Goal: Task Accomplishment & Management: Complete application form

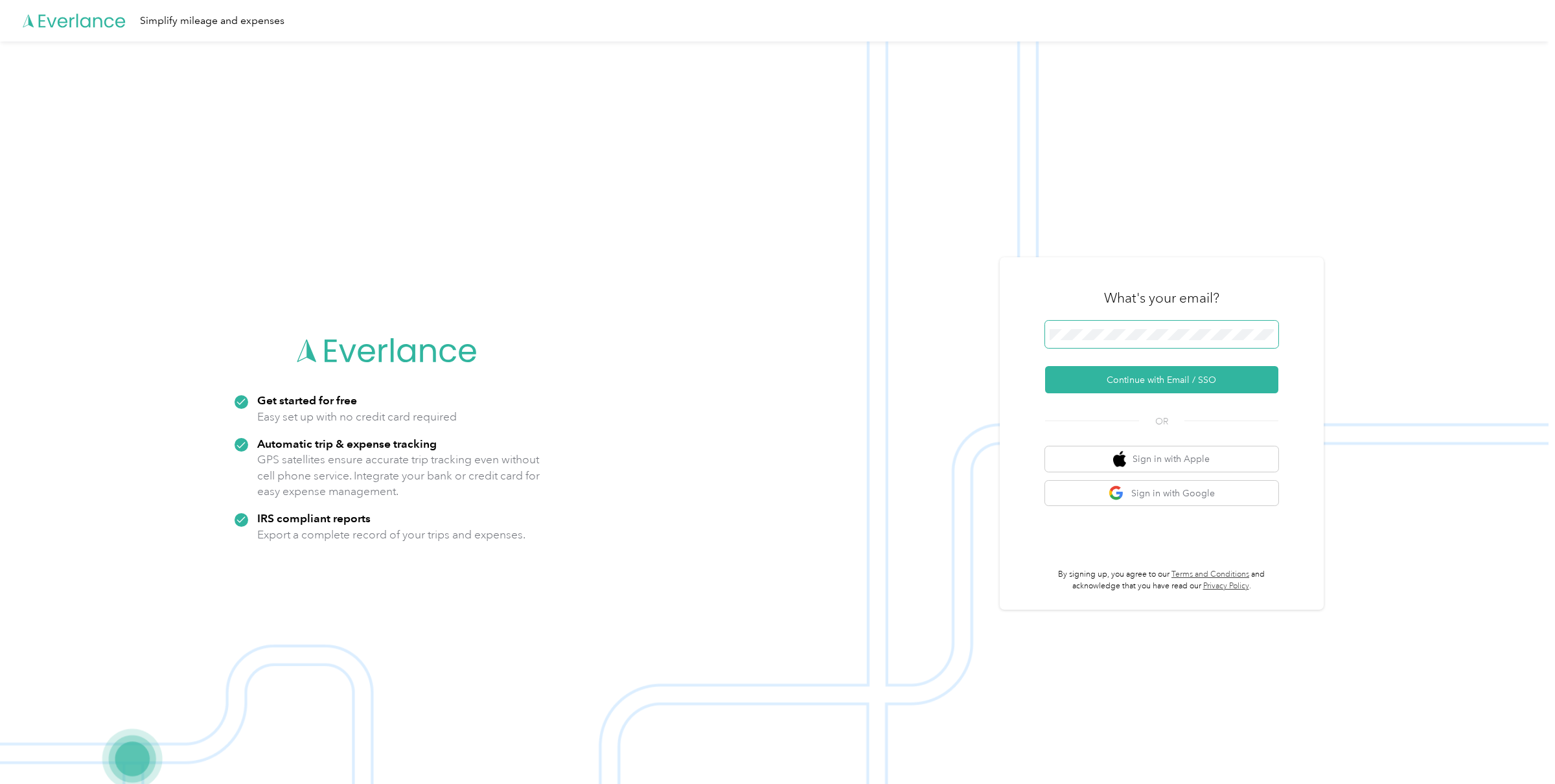
click at [1053, 332] on span at bounding box center [1161, 334] width 233 height 28
click at [1135, 366] on button "Continue with Email / SSO" at bounding box center [1161, 380] width 233 height 28
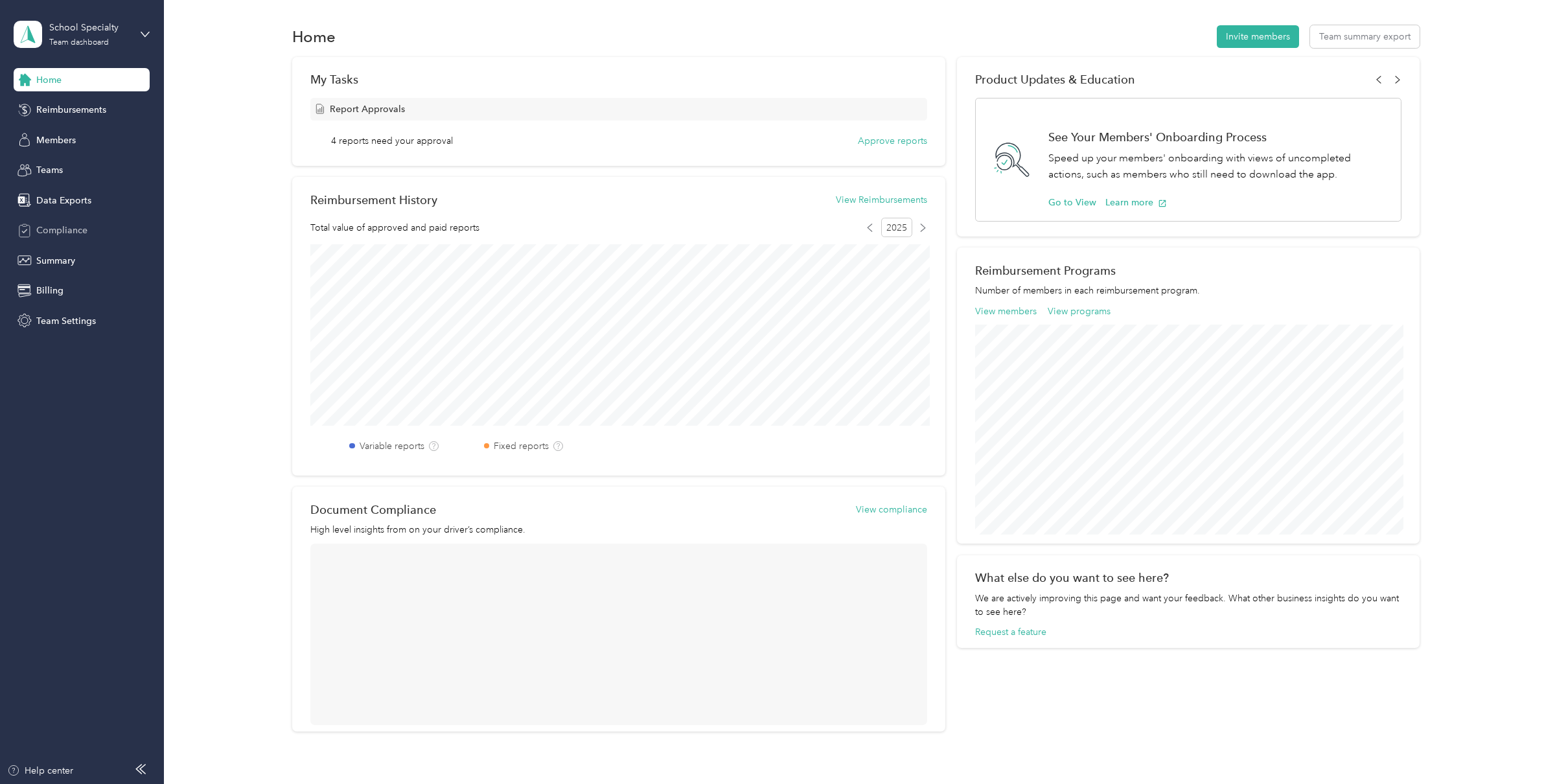
click at [79, 234] on span "Compliance" at bounding box center [62, 230] width 51 height 13
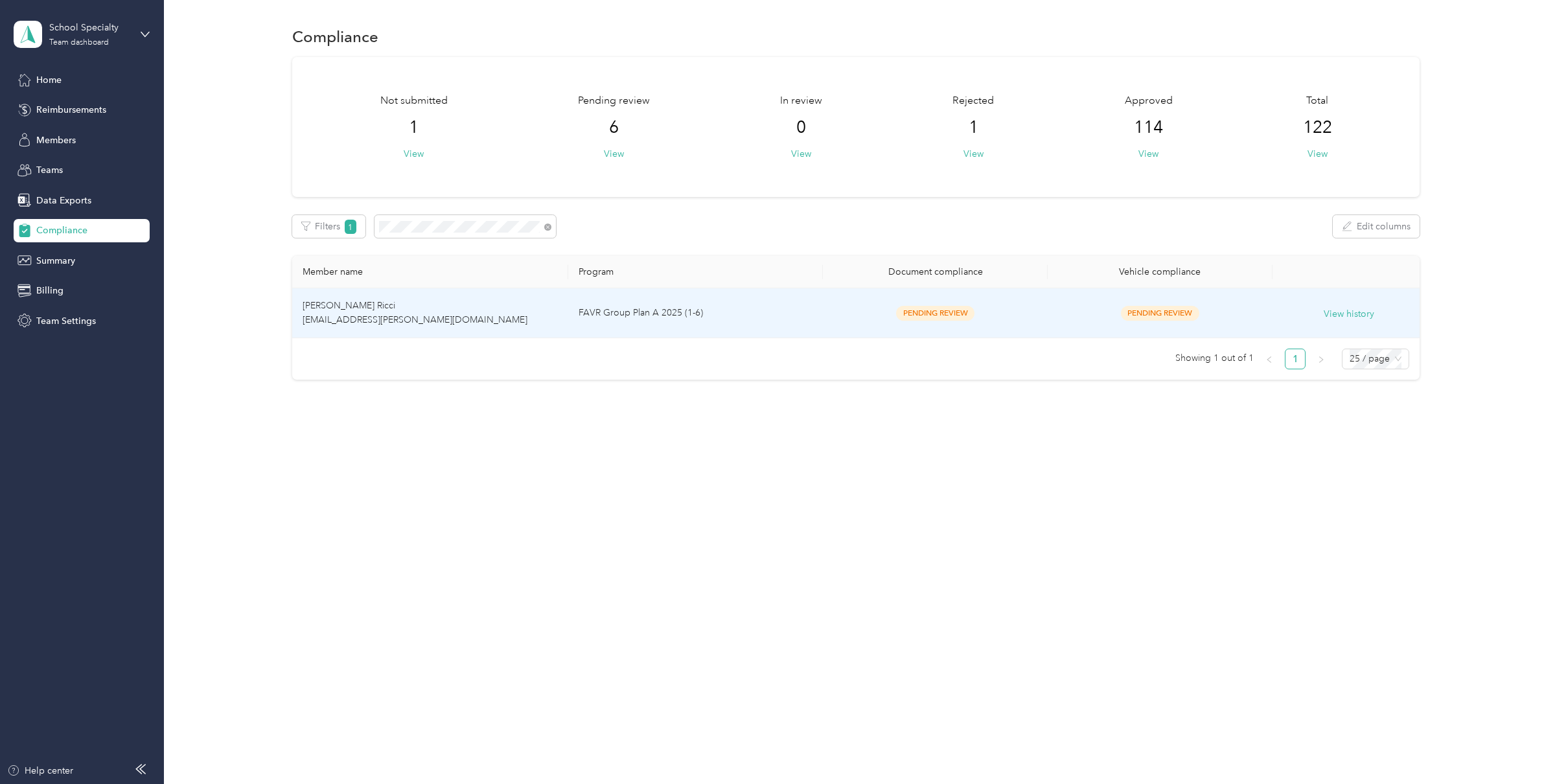
click at [442, 304] on td "[PERSON_NAME] Ricci [EMAIL_ADDRESS][PERSON_NAME][DOMAIN_NAME]" at bounding box center [429, 313] width 275 height 49
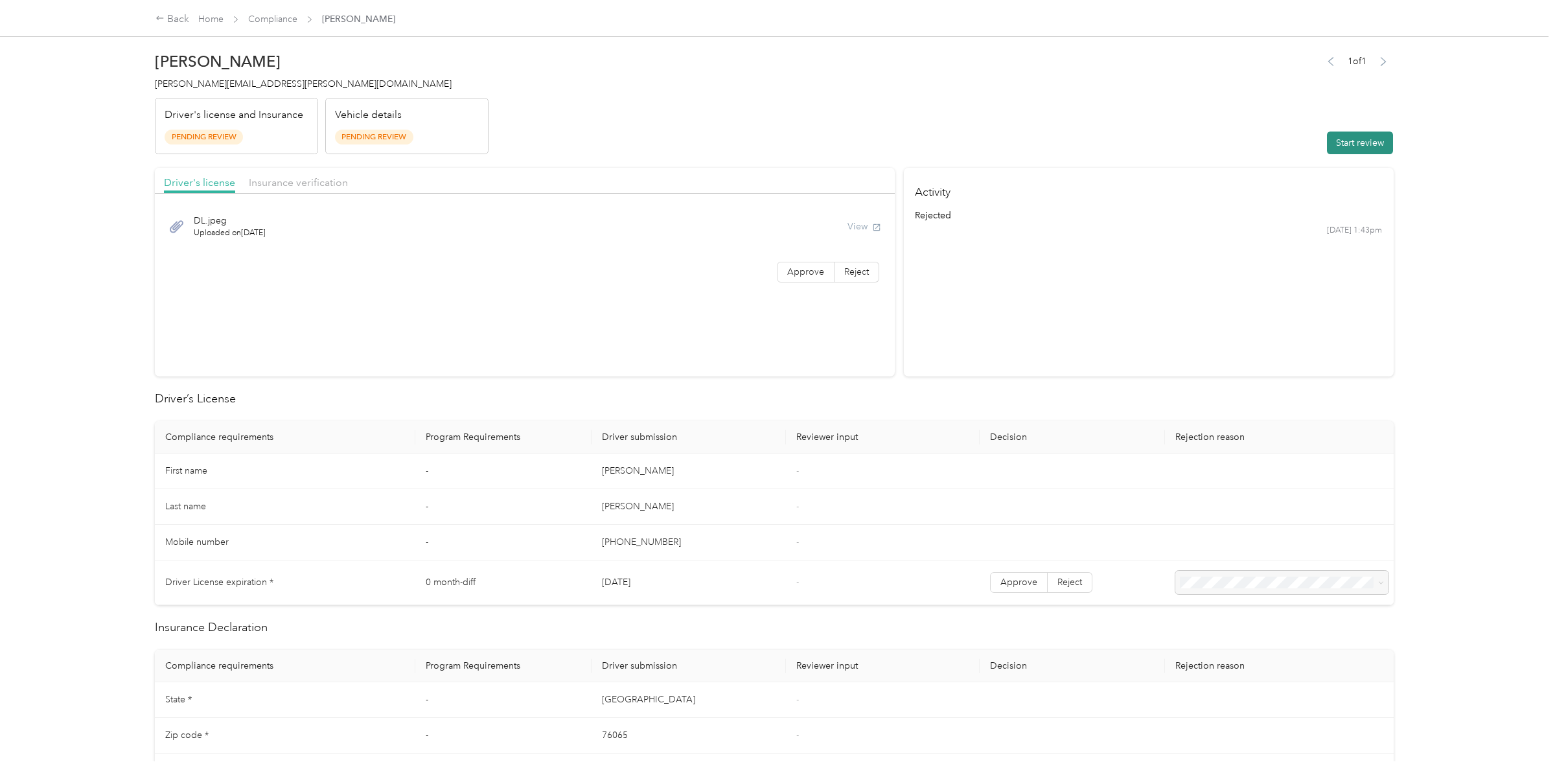
click at [1374, 147] on button "Start review" at bounding box center [1359, 143] width 66 height 23
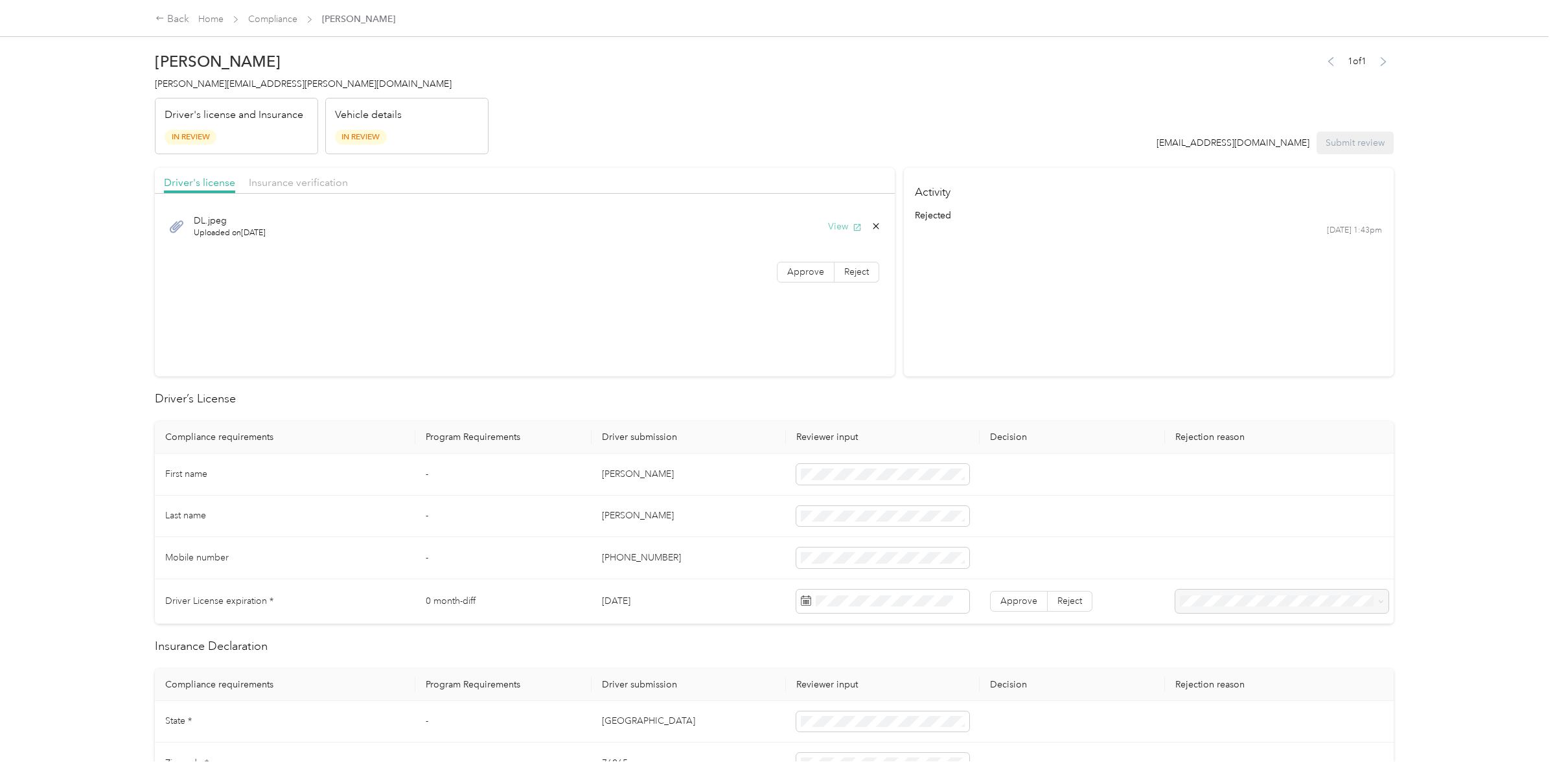
click at [847, 228] on button "View" at bounding box center [844, 226] width 33 height 13
click at [806, 273] on span "Approve" at bounding box center [805, 272] width 37 height 11
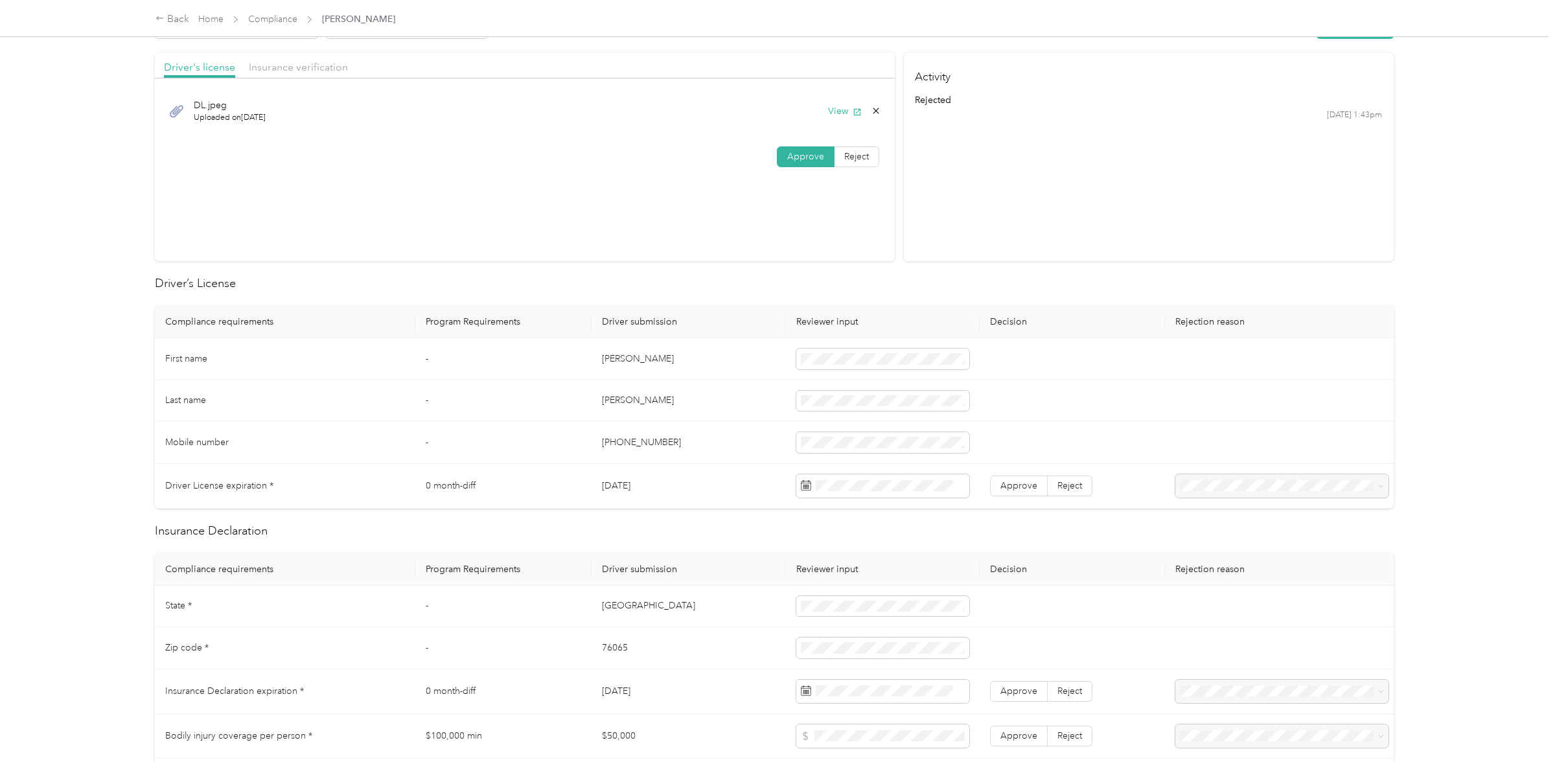
scroll to position [117, 0]
click at [857, 603] on div "1" at bounding box center [861, 605] width 17 height 16
click at [1019, 486] on span "Approve" at bounding box center [1018, 484] width 37 height 11
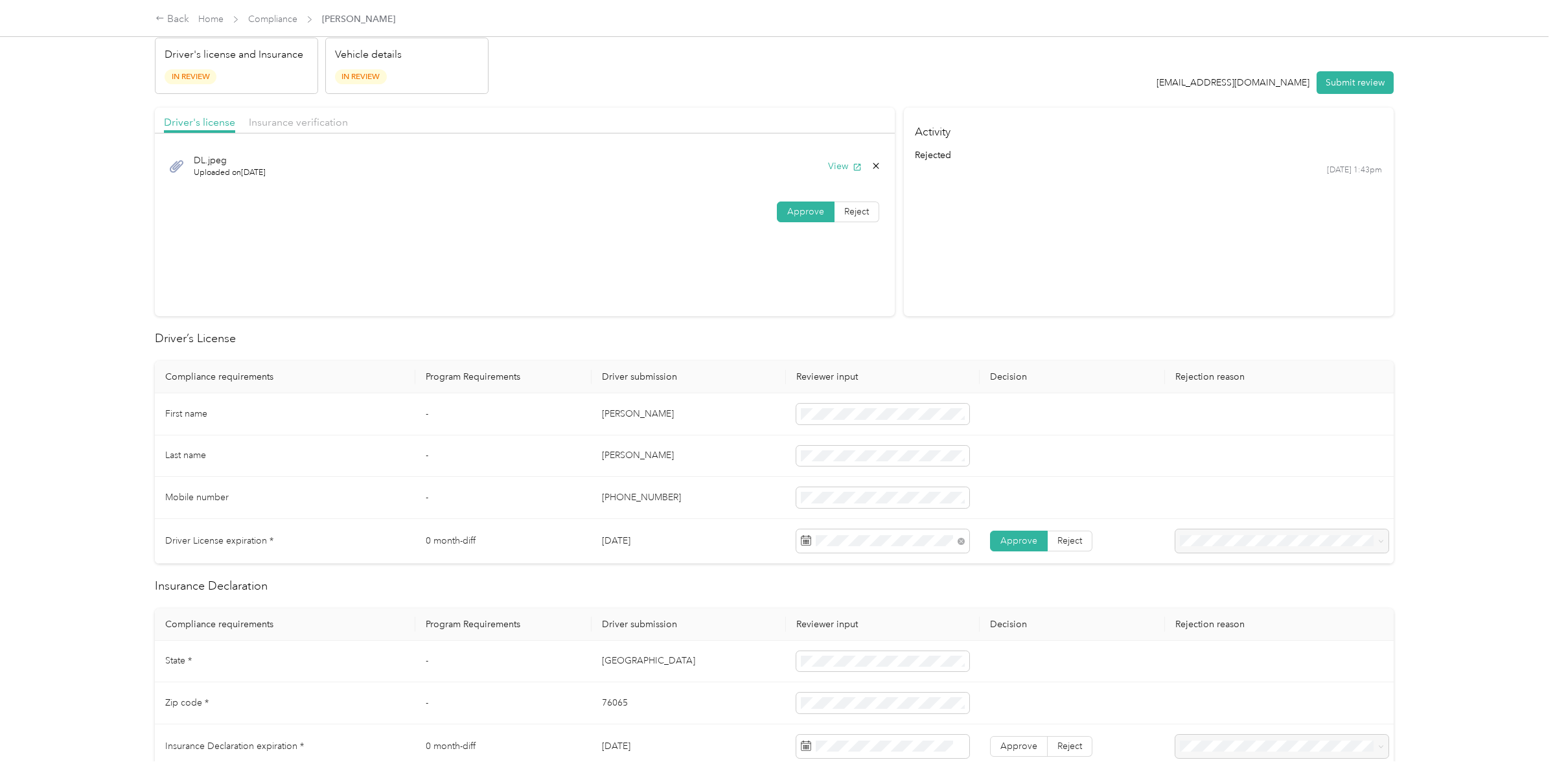
scroll to position [56, 0]
click at [298, 128] on span "Insurance verification" at bounding box center [298, 126] width 99 height 12
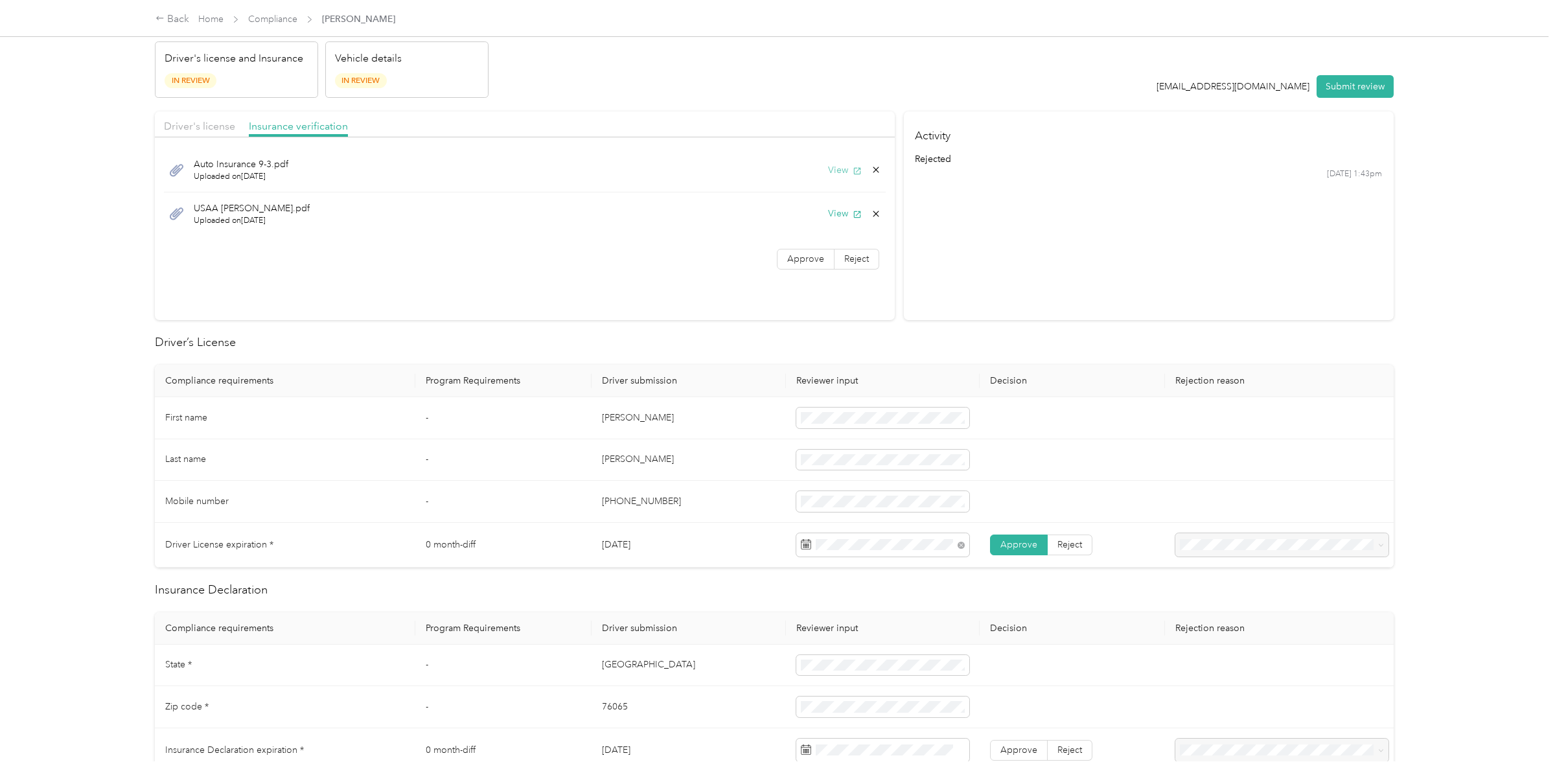
click at [849, 171] on button "View" at bounding box center [844, 170] width 33 height 13
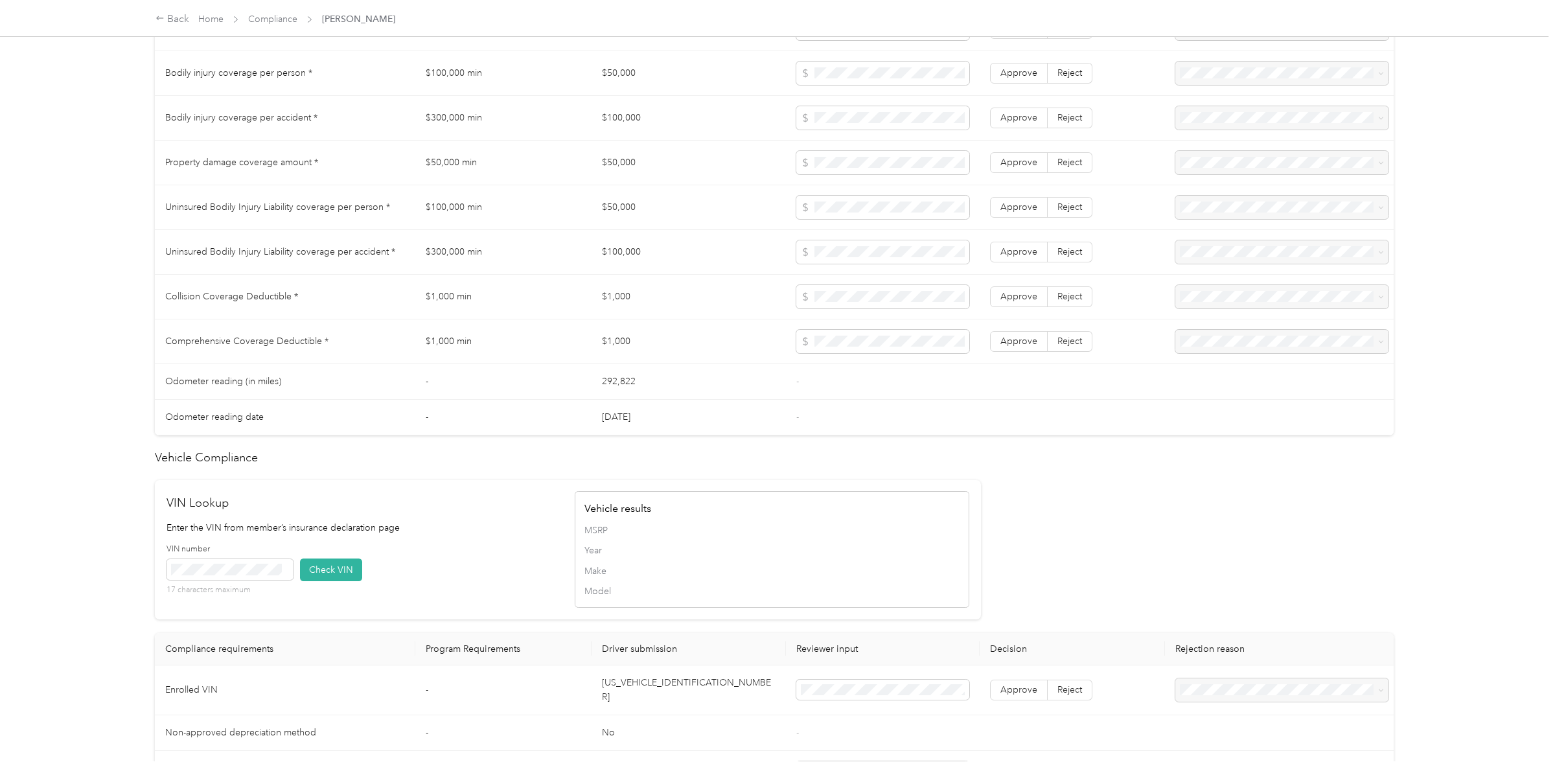
scroll to position [1031, 0]
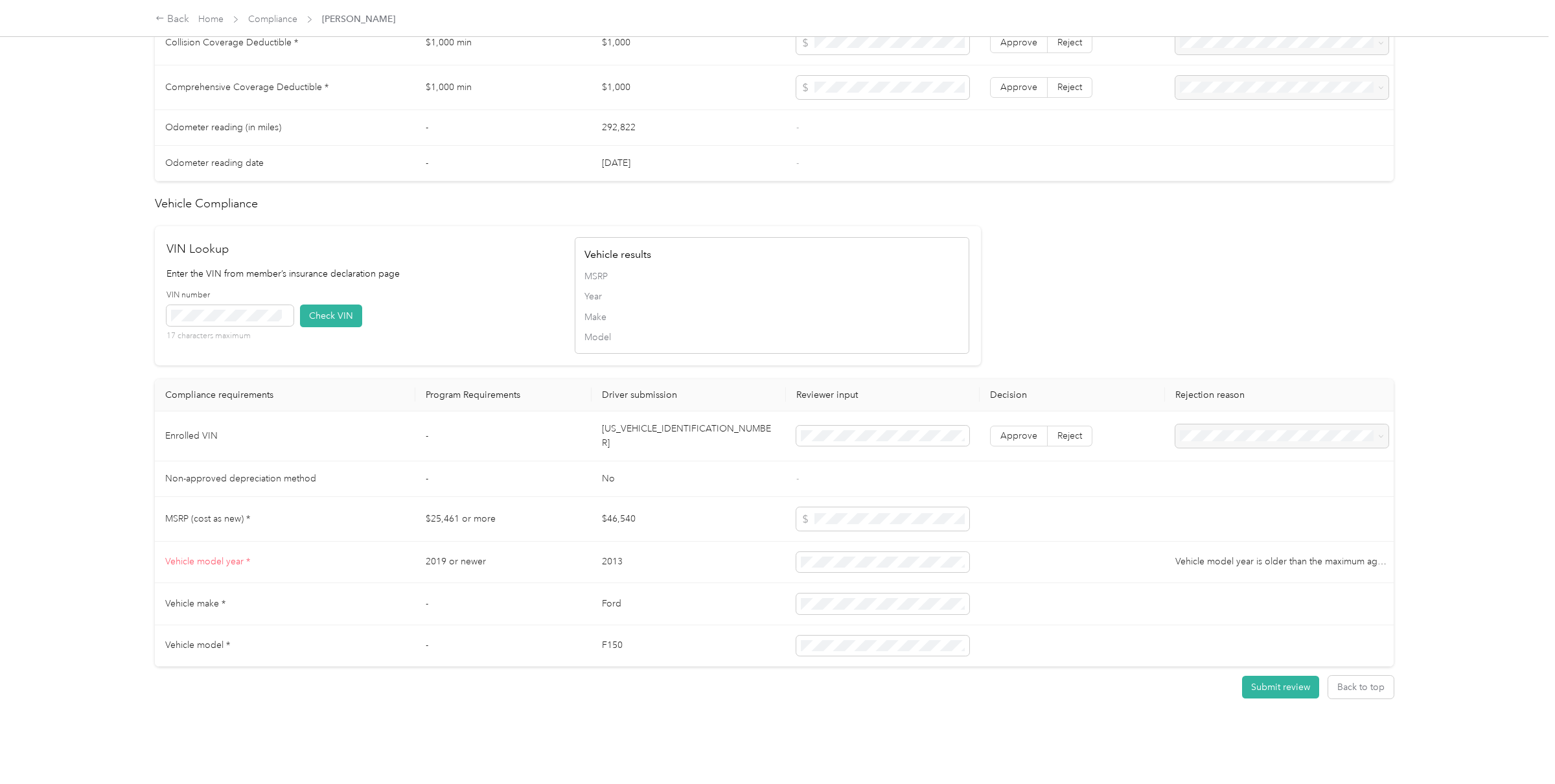
click at [668, 434] on td "1FTFW1CF2DKF18555" at bounding box center [688, 436] width 194 height 49
copy td "1FTFW1CF2DKF18555"
click at [313, 320] on button "Check VIN" at bounding box center [330, 316] width 62 height 23
click at [1007, 437] on span "Approve" at bounding box center [1018, 439] width 37 height 11
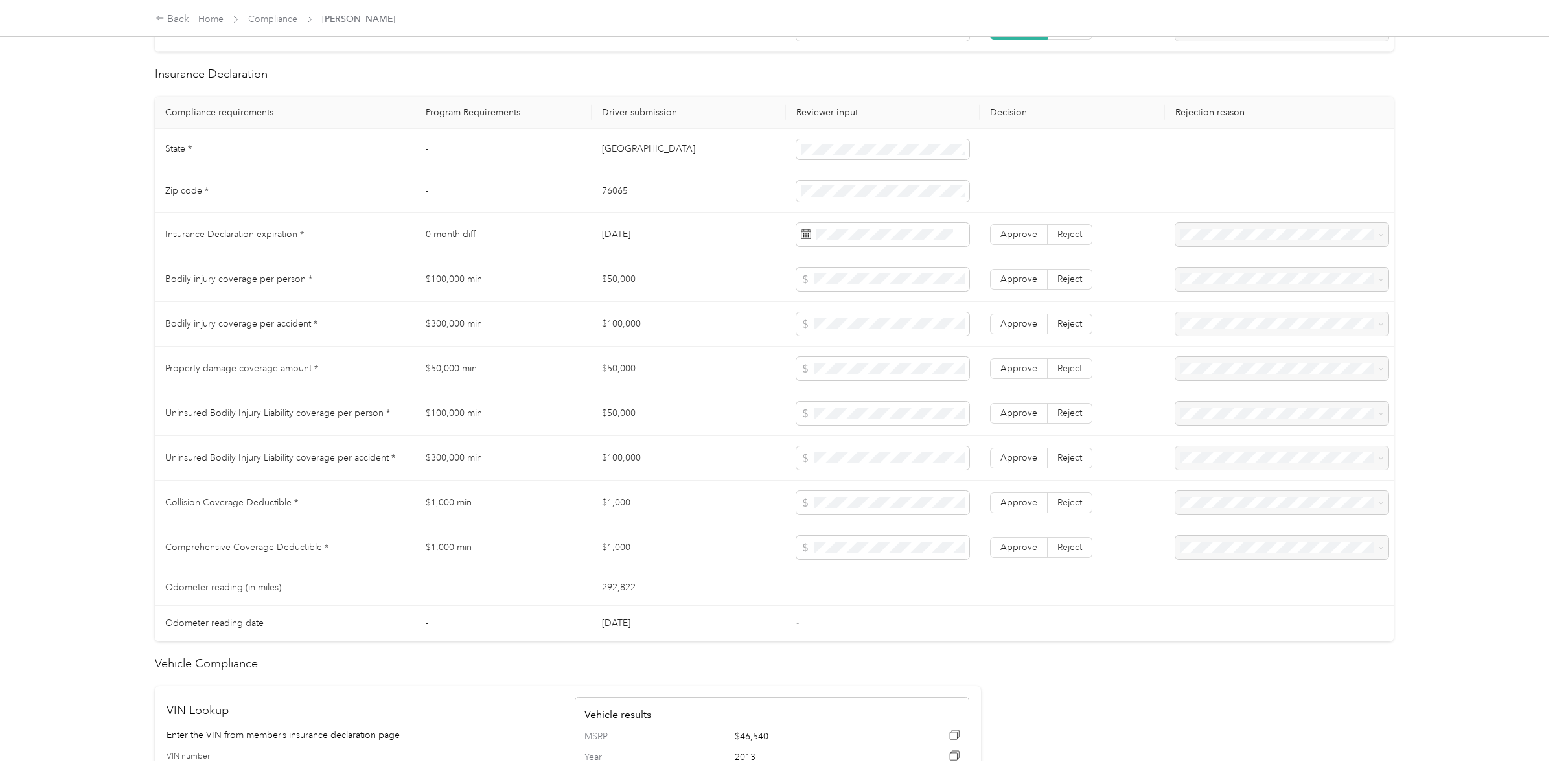
scroll to position [0, 0]
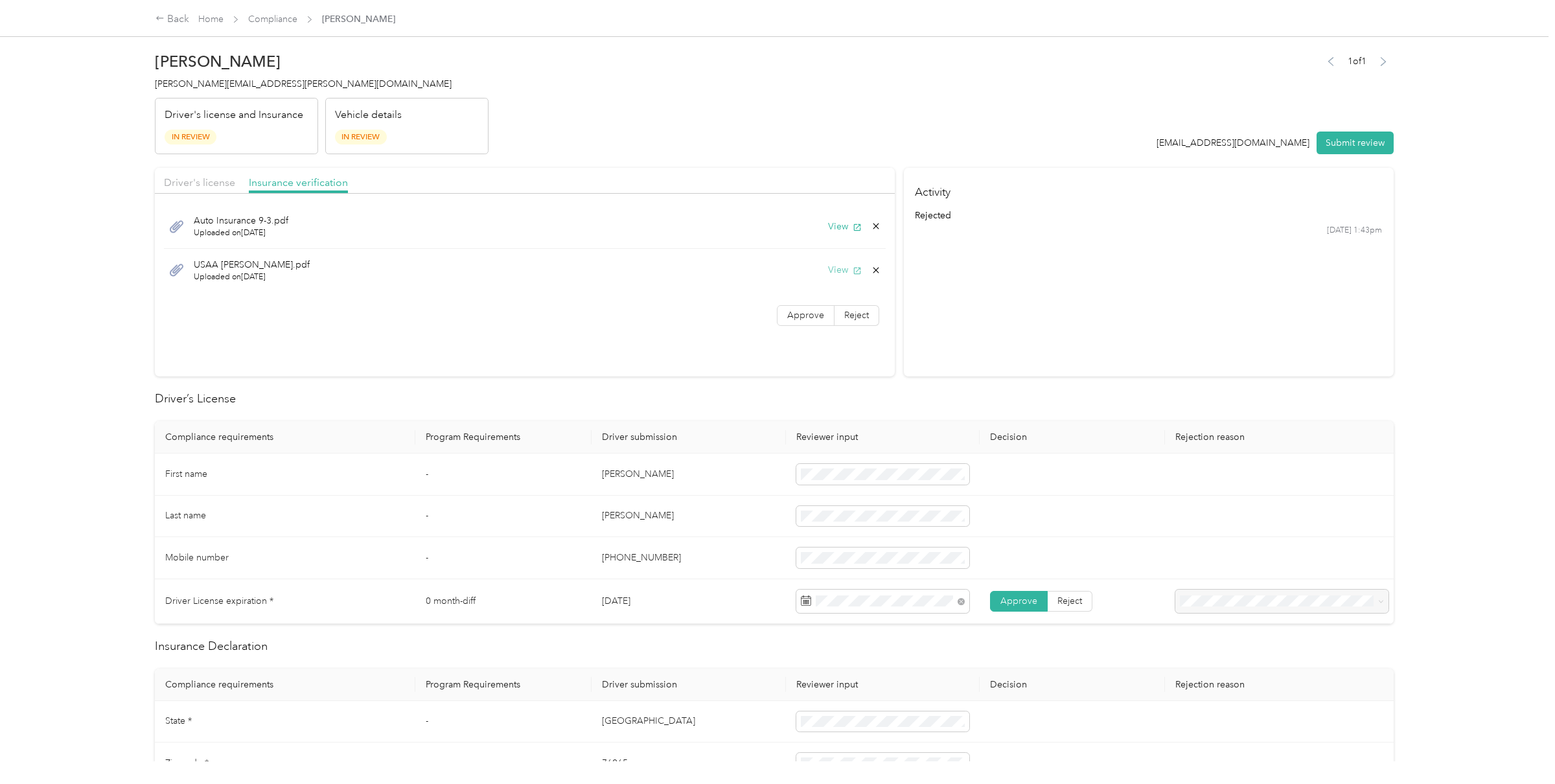
click at [857, 272] on icon "button" at bounding box center [857, 271] width 10 height 10
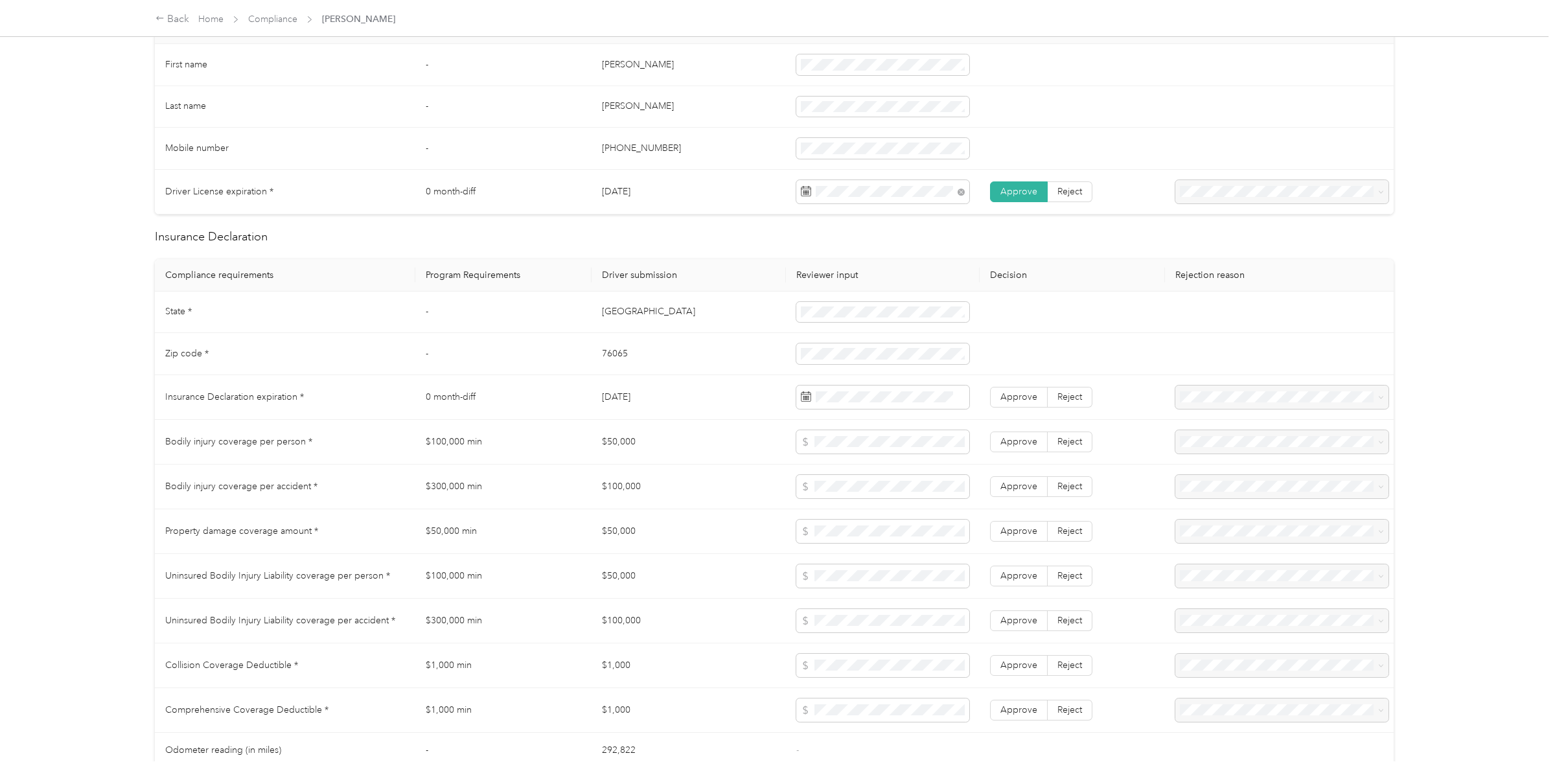
scroll to position [413, 0]
click at [750, 374] on td "01/28/2026" at bounding box center [688, 394] width 194 height 45
click at [755, 323] on td "TX" at bounding box center [688, 309] width 194 height 42
click at [881, 597] on div "28" at bounding box center [878, 597] width 17 height 16
click at [1019, 398] on span "Approve" at bounding box center [1018, 394] width 37 height 11
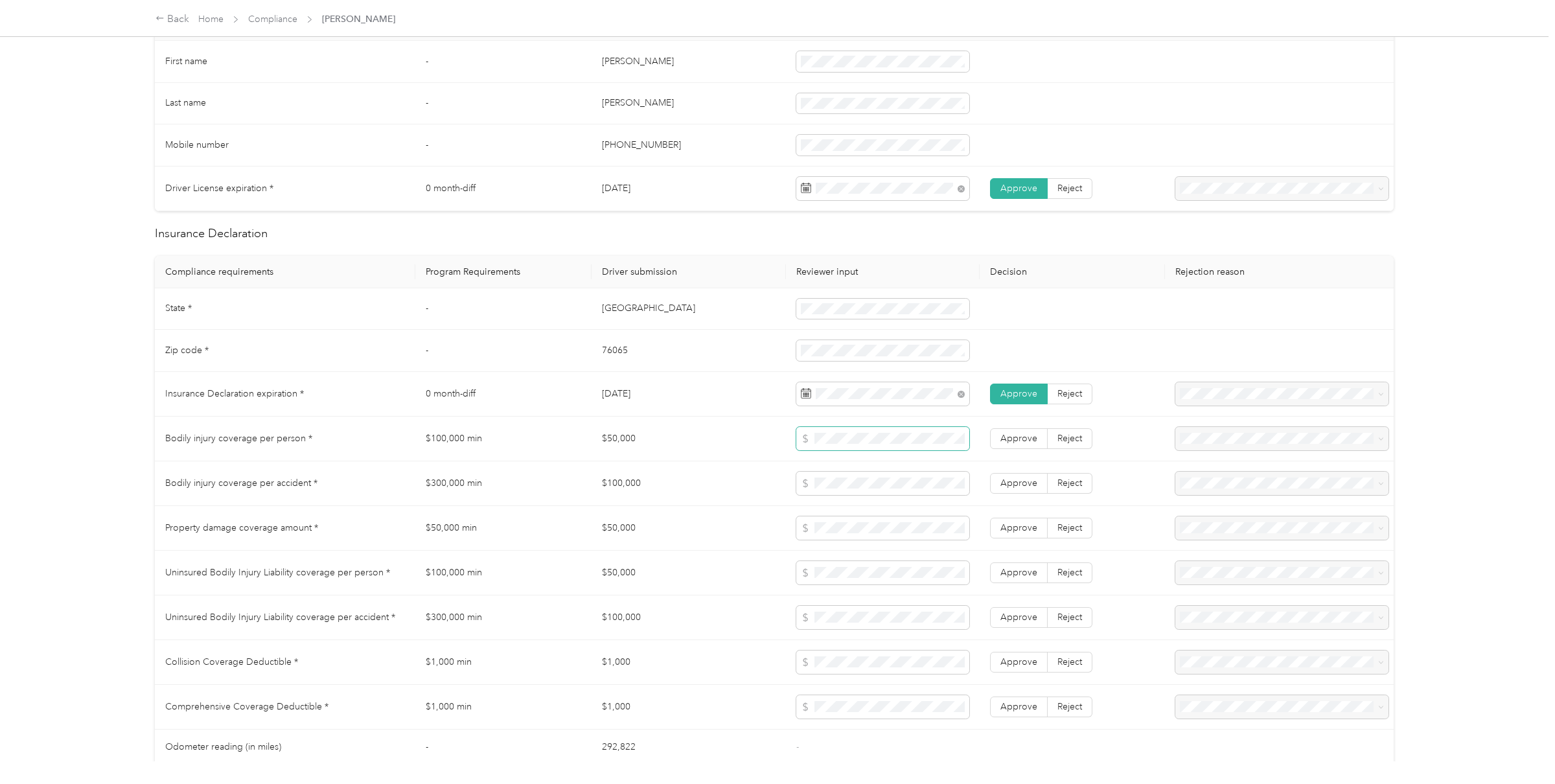
click at [921, 445] on span at bounding box center [883, 439] width 173 height 24
click at [850, 582] on span at bounding box center [883, 572] width 173 height 24
click at [1064, 441] on span "Reject" at bounding box center [1070, 439] width 25 height 11
click at [1211, 500] on span "Bodily Injury per person below the minimum value requirement" at bounding box center [1276, 502] width 184 height 25
click at [1067, 482] on span "Reject" at bounding box center [1070, 483] width 25 height 11
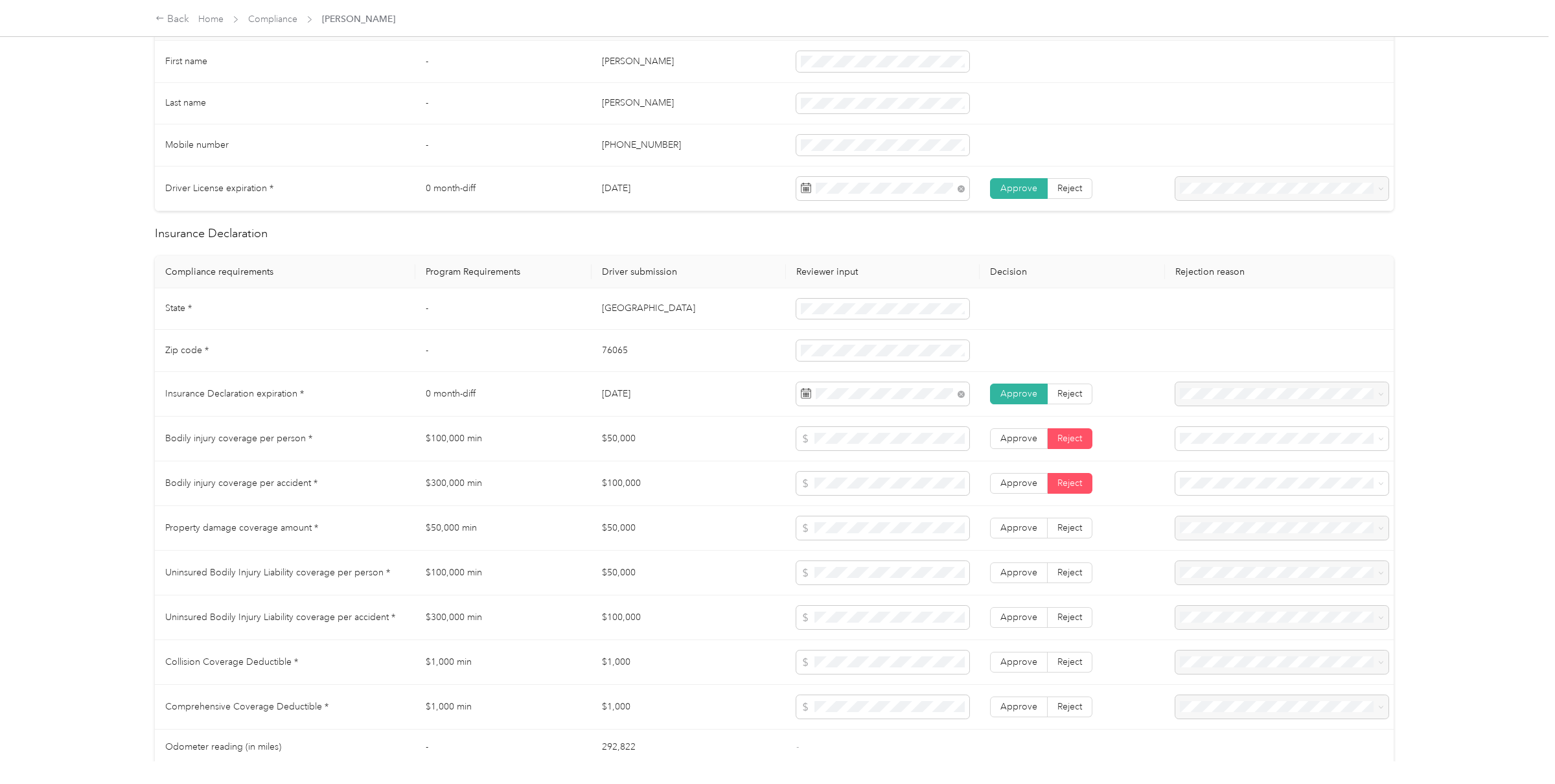
click at [1220, 553] on span "Bodily Injury per accident below the minimum value requirement" at bounding box center [1279, 550] width 188 height 25
click at [1082, 528] on span "Reject" at bounding box center [1070, 528] width 25 height 11
click at [1030, 526] on span "Approve" at bounding box center [1018, 528] width 37 height 11
click at [1065, 573] on span "Reject" at bounding box center [1070, 573] width 25 height 11
click at [1190, 567] on span at bounding box center [1282, 572] width 213 height 24
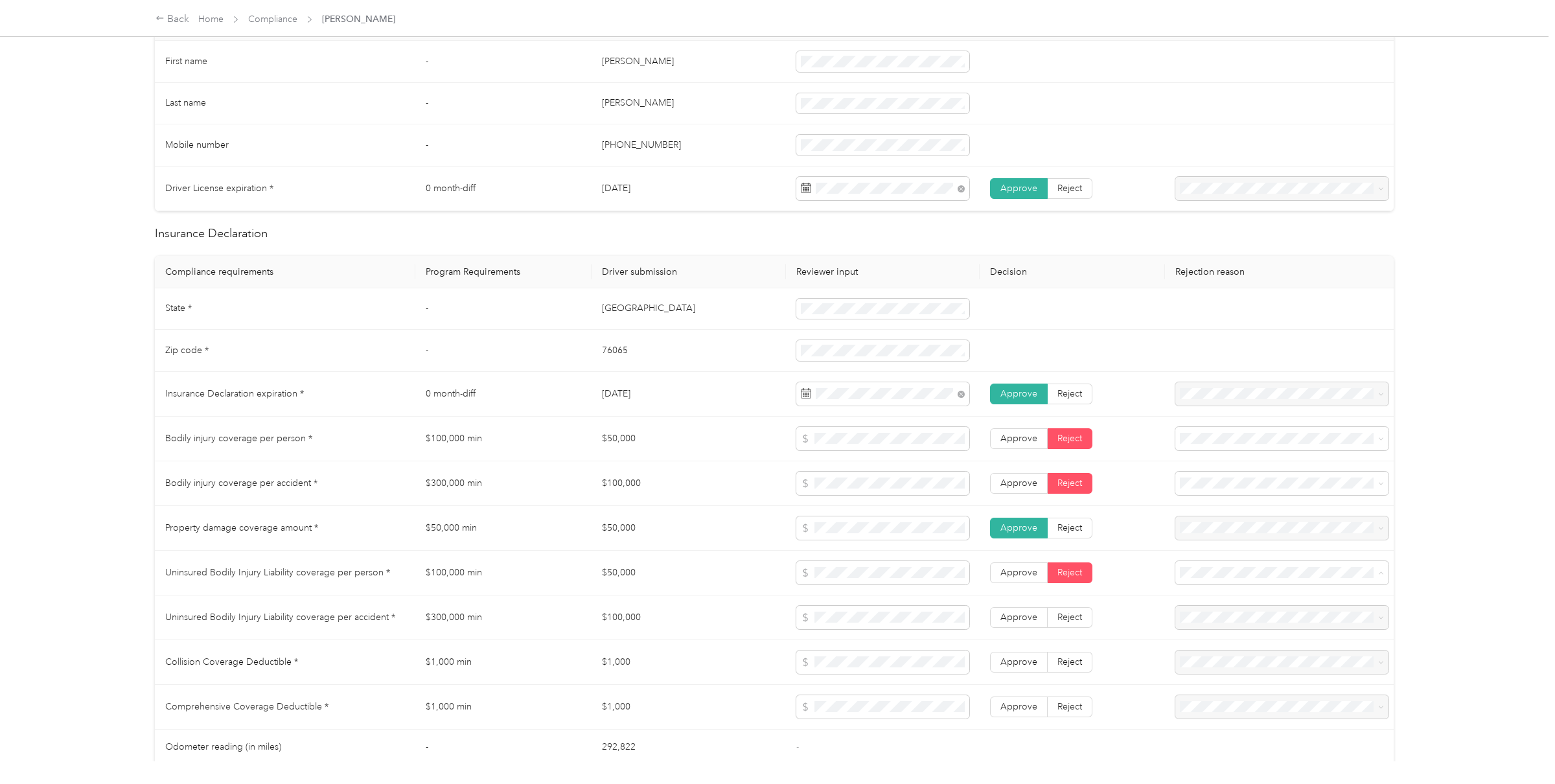
click at [1221, 632] on span "Uninsured motorist bodily injury coverage per person below the minimum value re…" at bounding box center [1279, 642] width 189 height 25
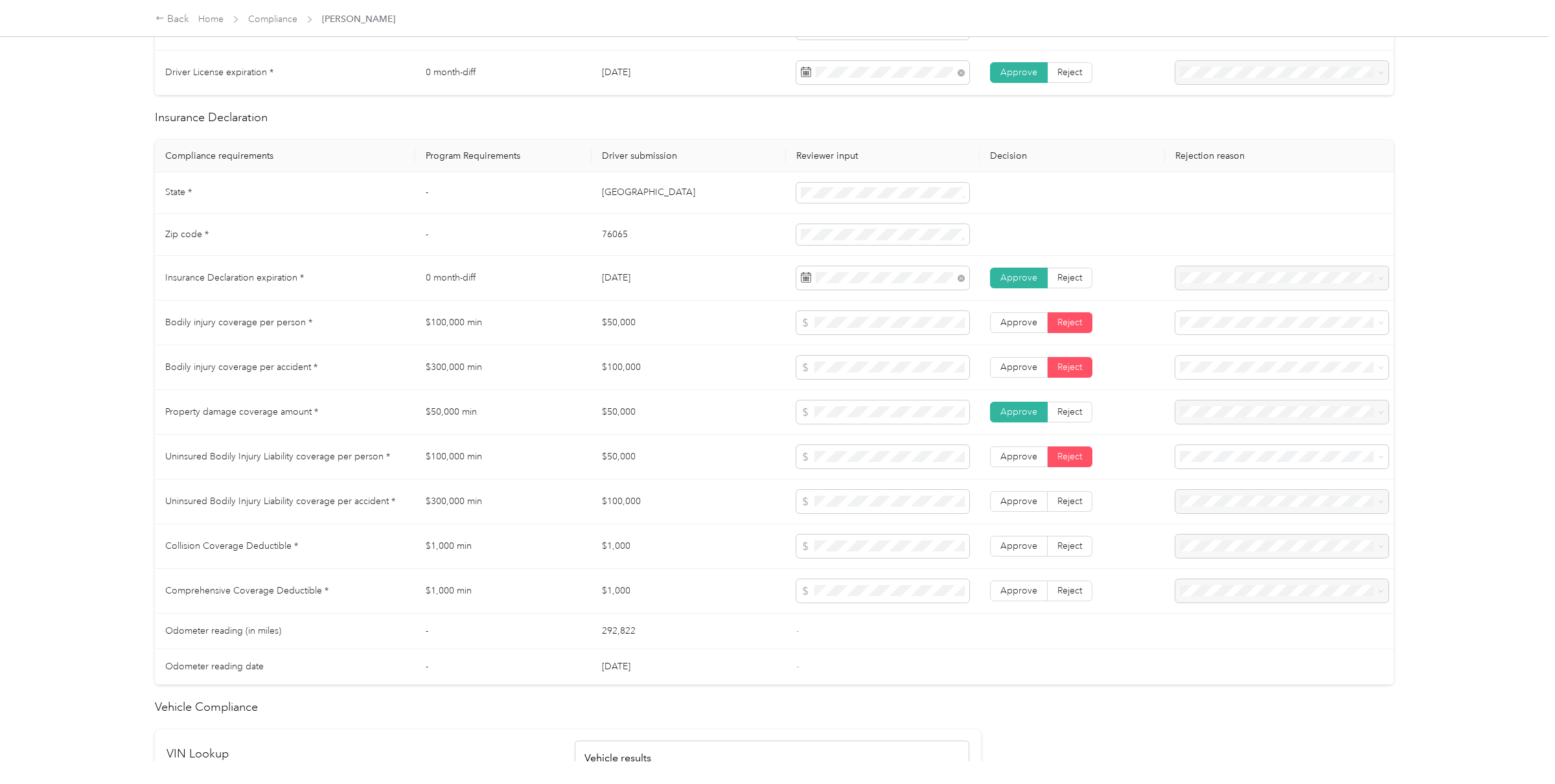
scroll to position [535, 0]
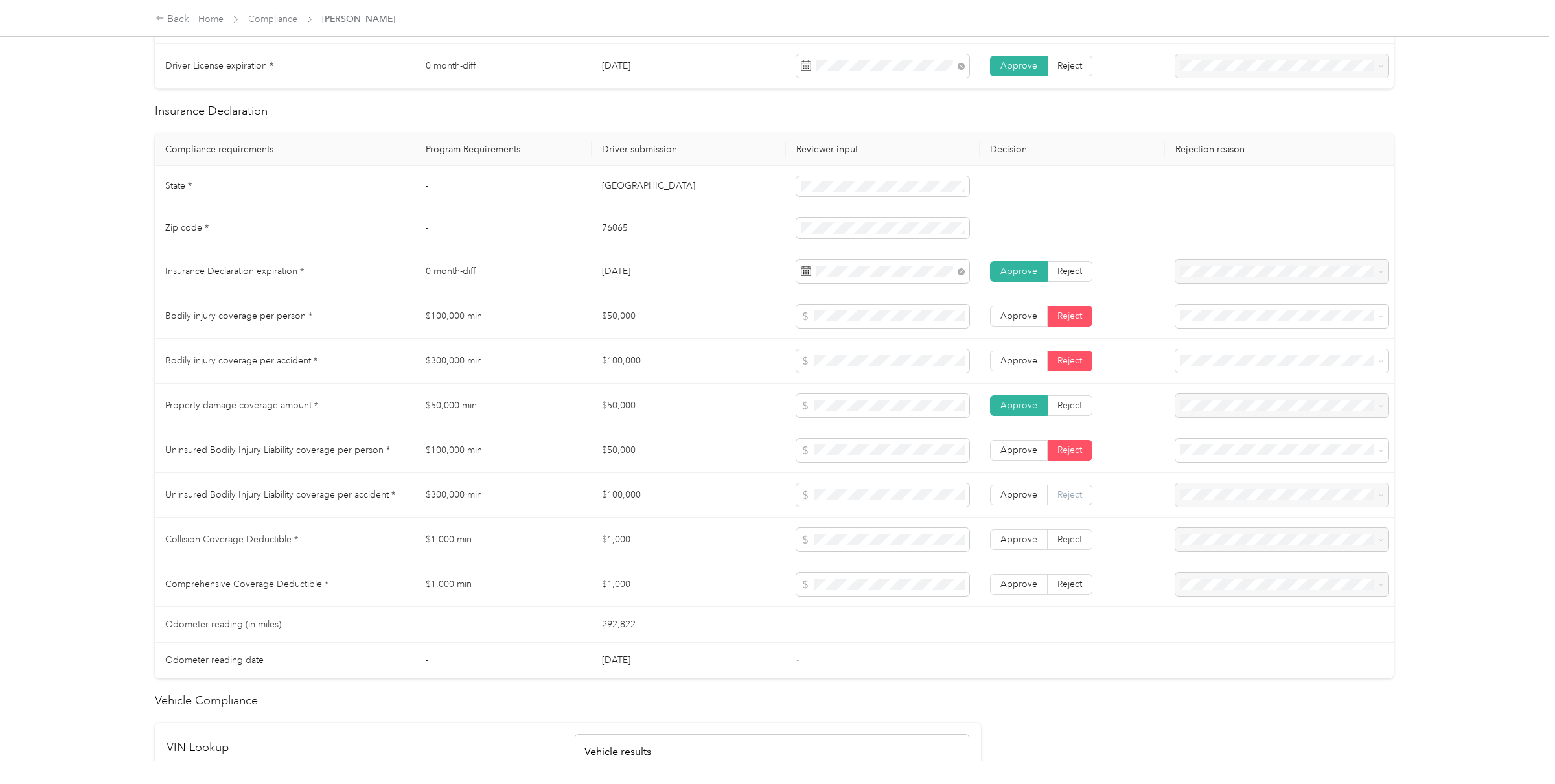
click at [1073, 500] on span "Reject" at bounding box center [1070, 495] width 25 height 11
click at [1211, 556] on div "Uninsured motorist bodily injury coverage per accident below the minimum value …" at bounding box center [1282, 571] width 195 height 41
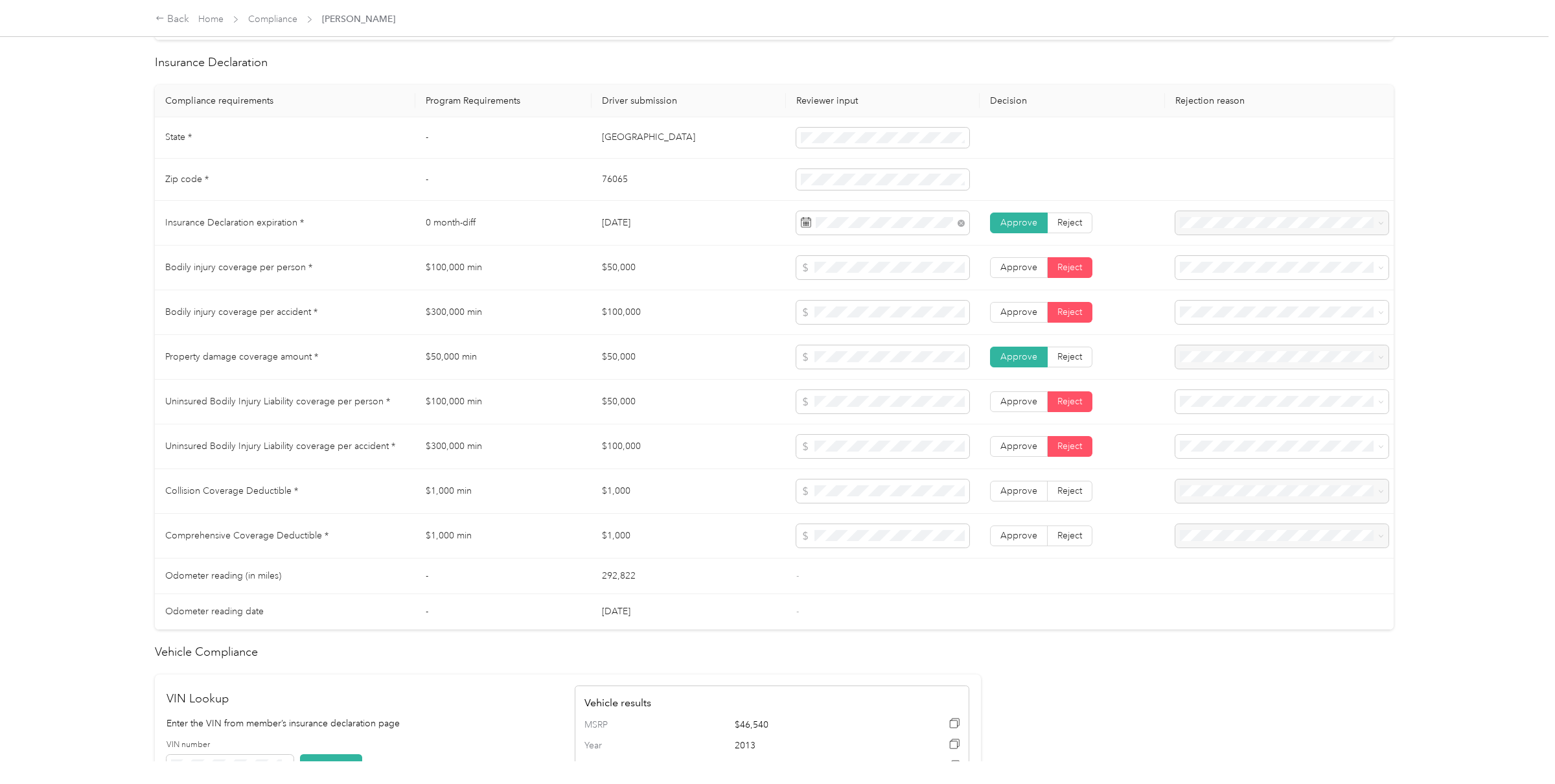
scroll to position [607, 0]
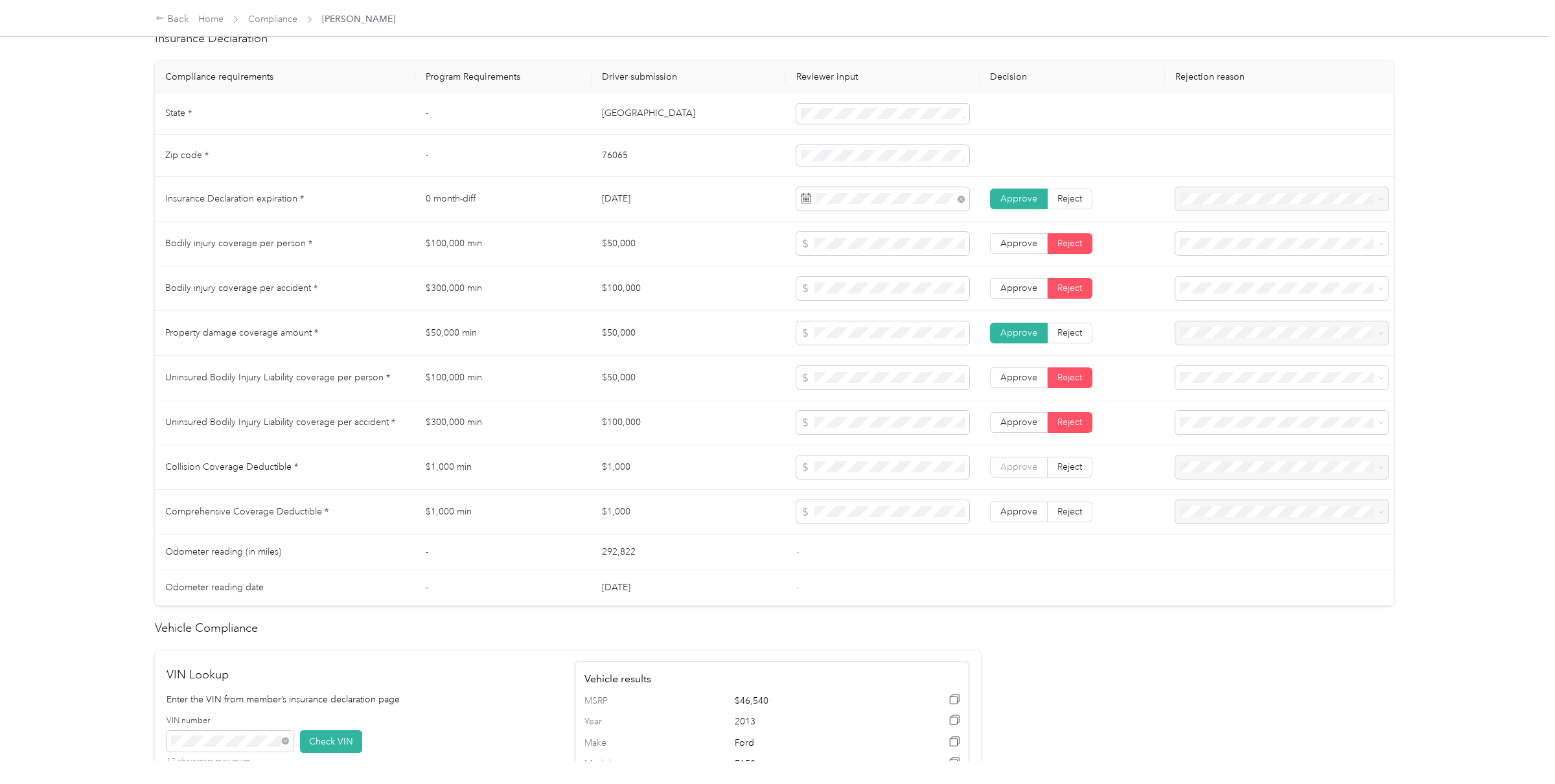
click at [1017, 461] on label "Approve" at bounding box center [1018, 467] width 58 height 21
click at [1014, 516] on span "Approve" at bounding box center [1018, 512] width 37 height 11
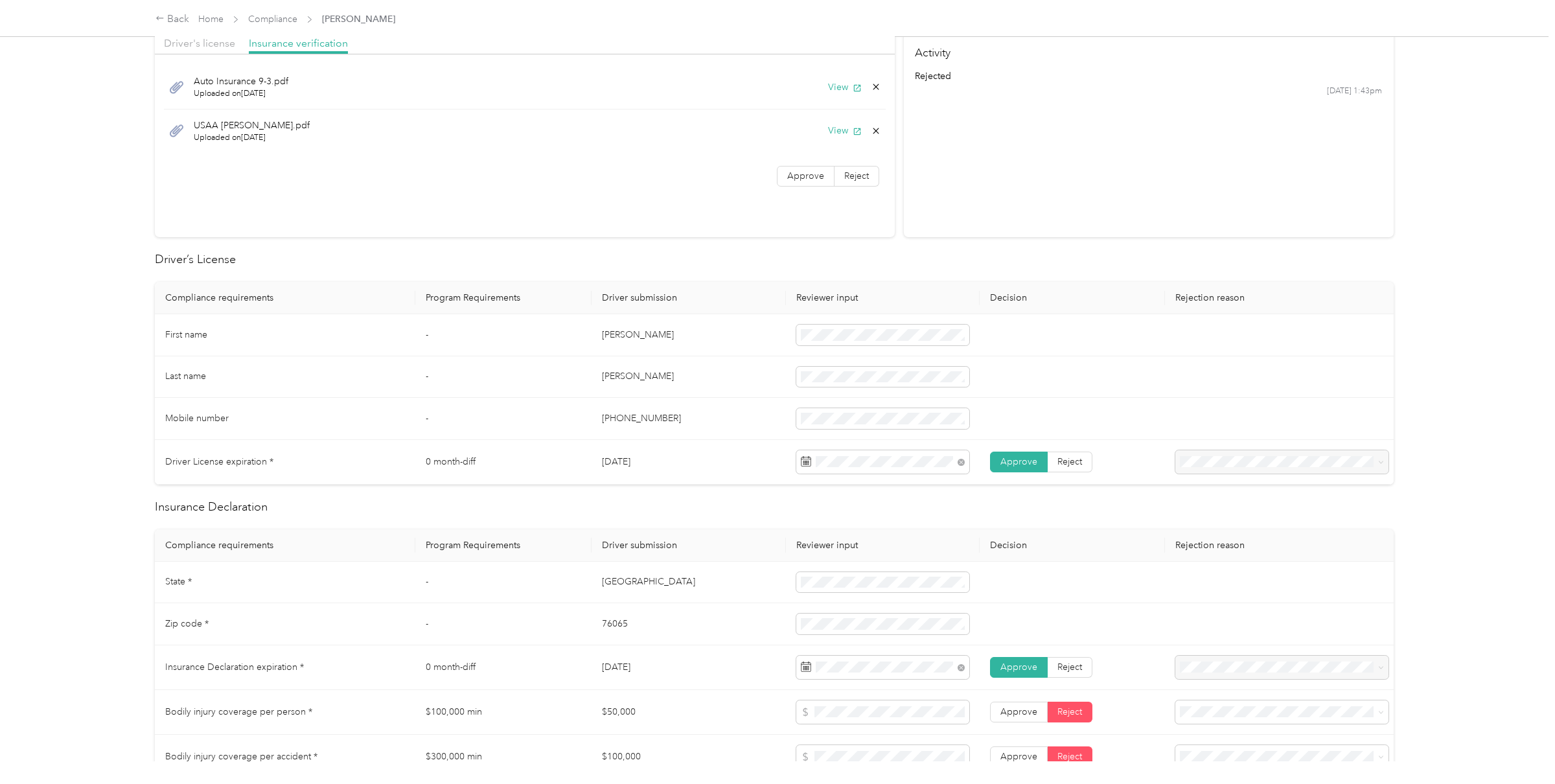
scroll to position [134, 0]
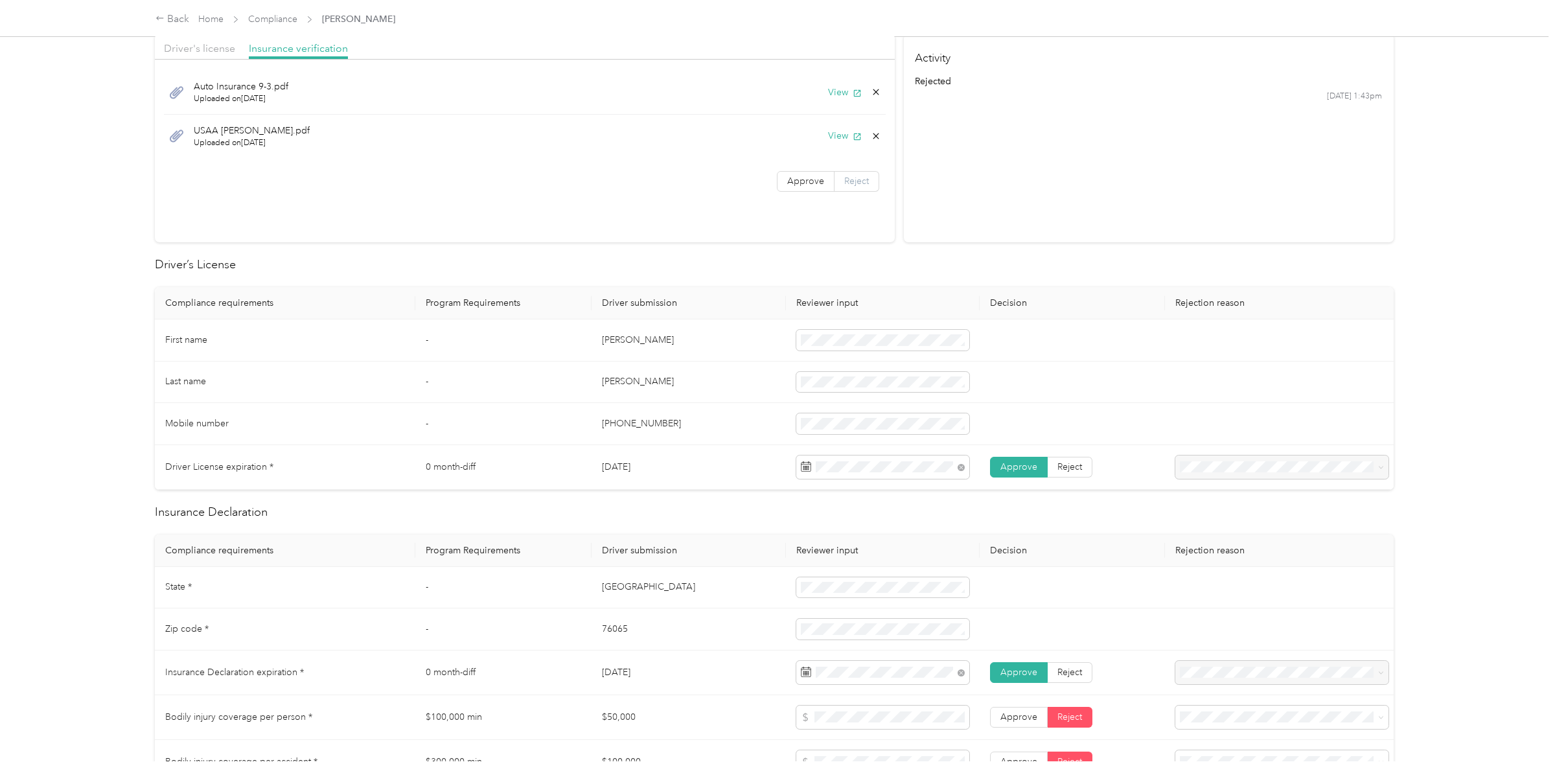
click at [861, 184] on span "Reject" at bounding box center [856, 181] width 25 height 11
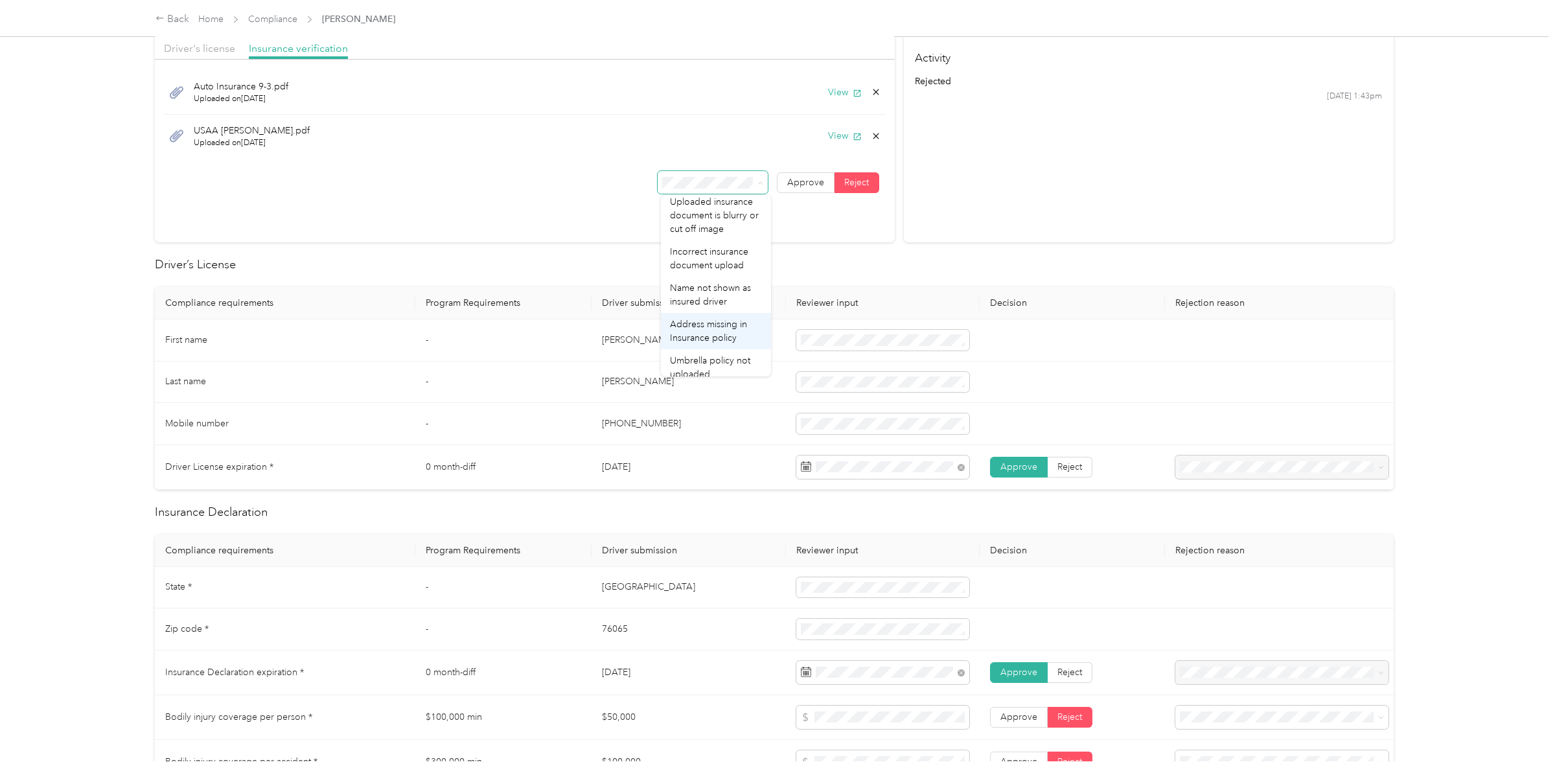
scroll to position [0, 0]
click at [738, 263] on span "Incorrect insurance document upload" at bounding box center [709, 263] width 78 height 25
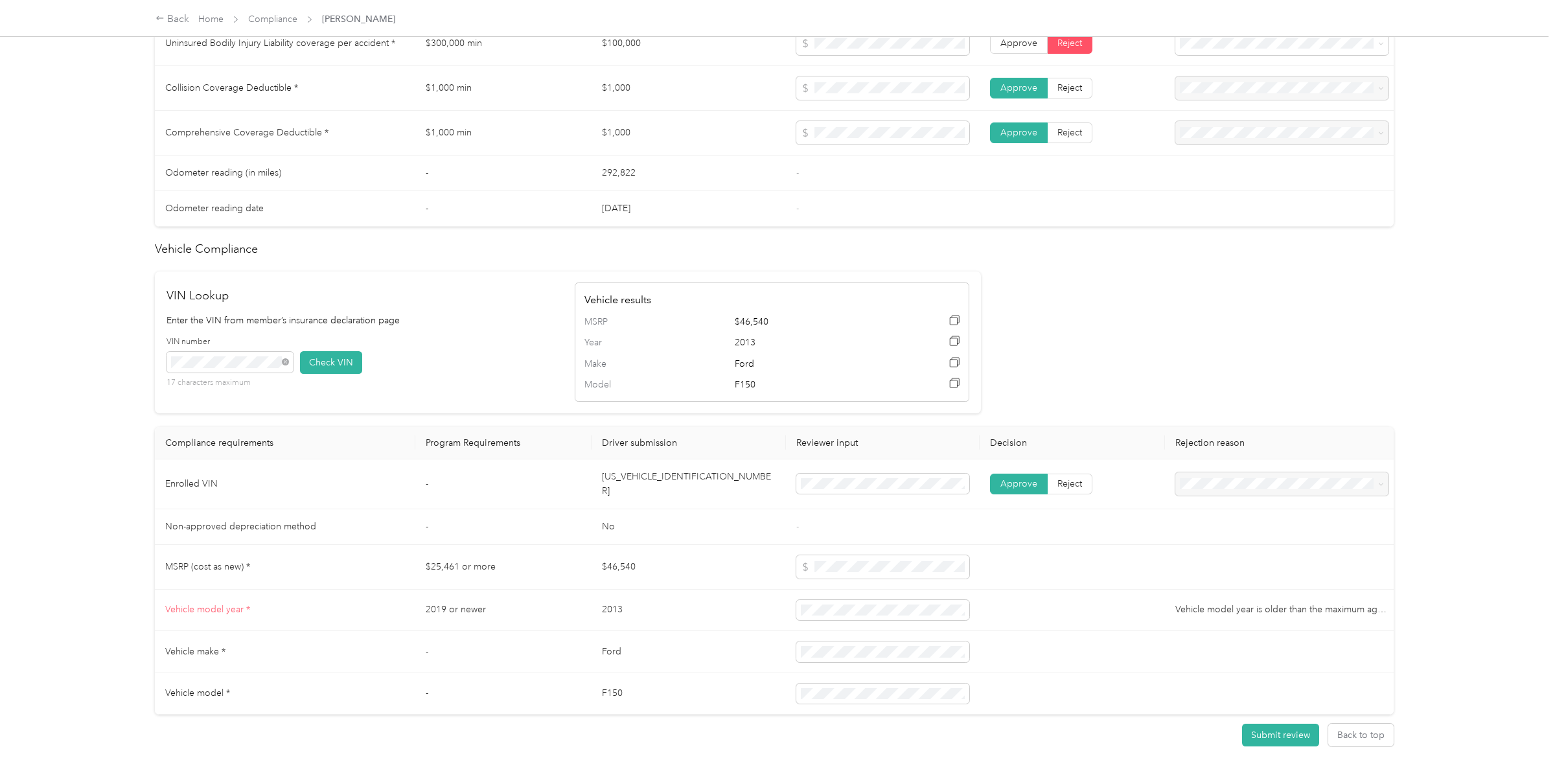
scroll to position [1034, 0]
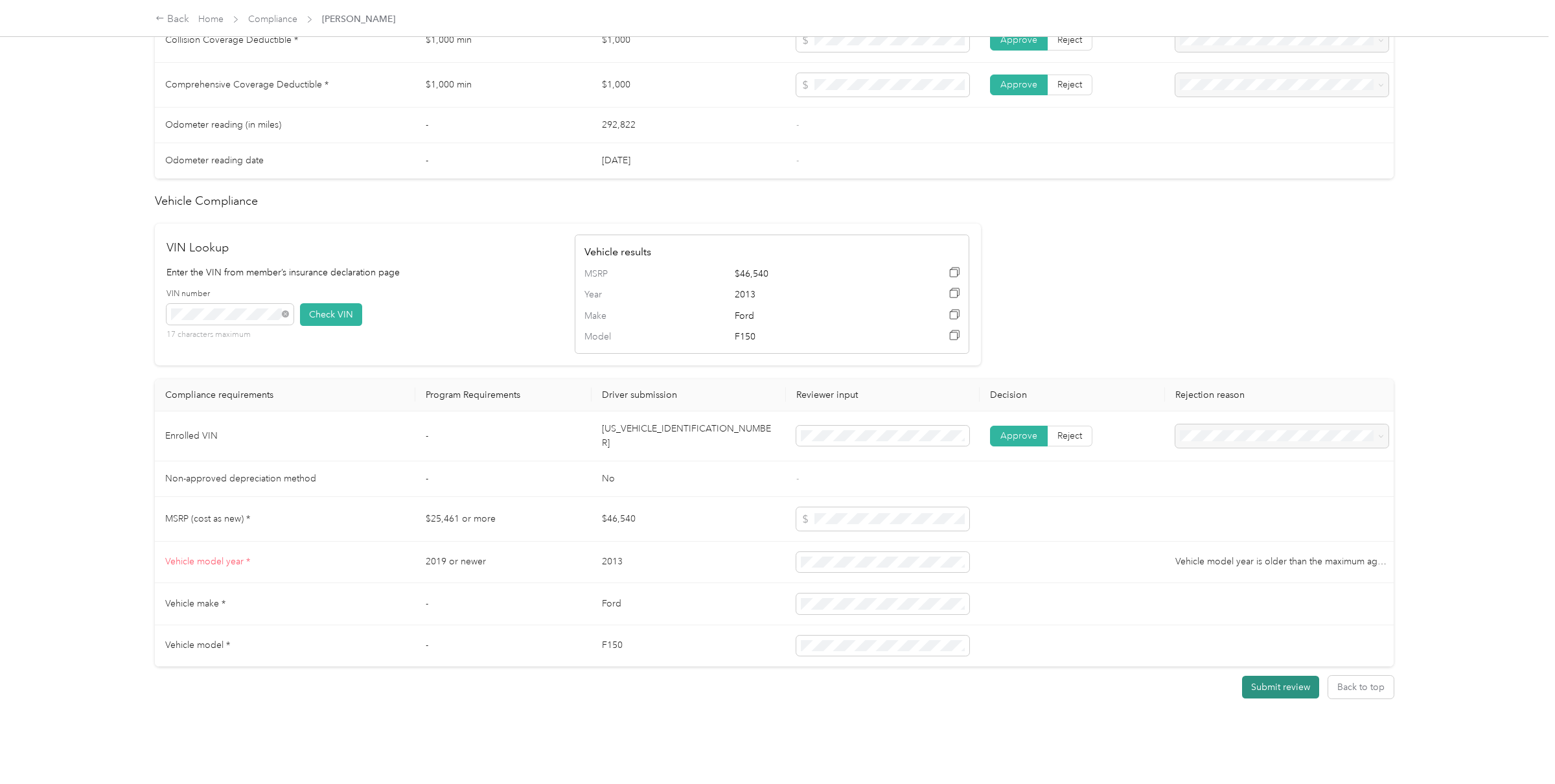
click at [1284, 682] on button "Submit review" at bounding box center [1280, 687] width 77 height 23
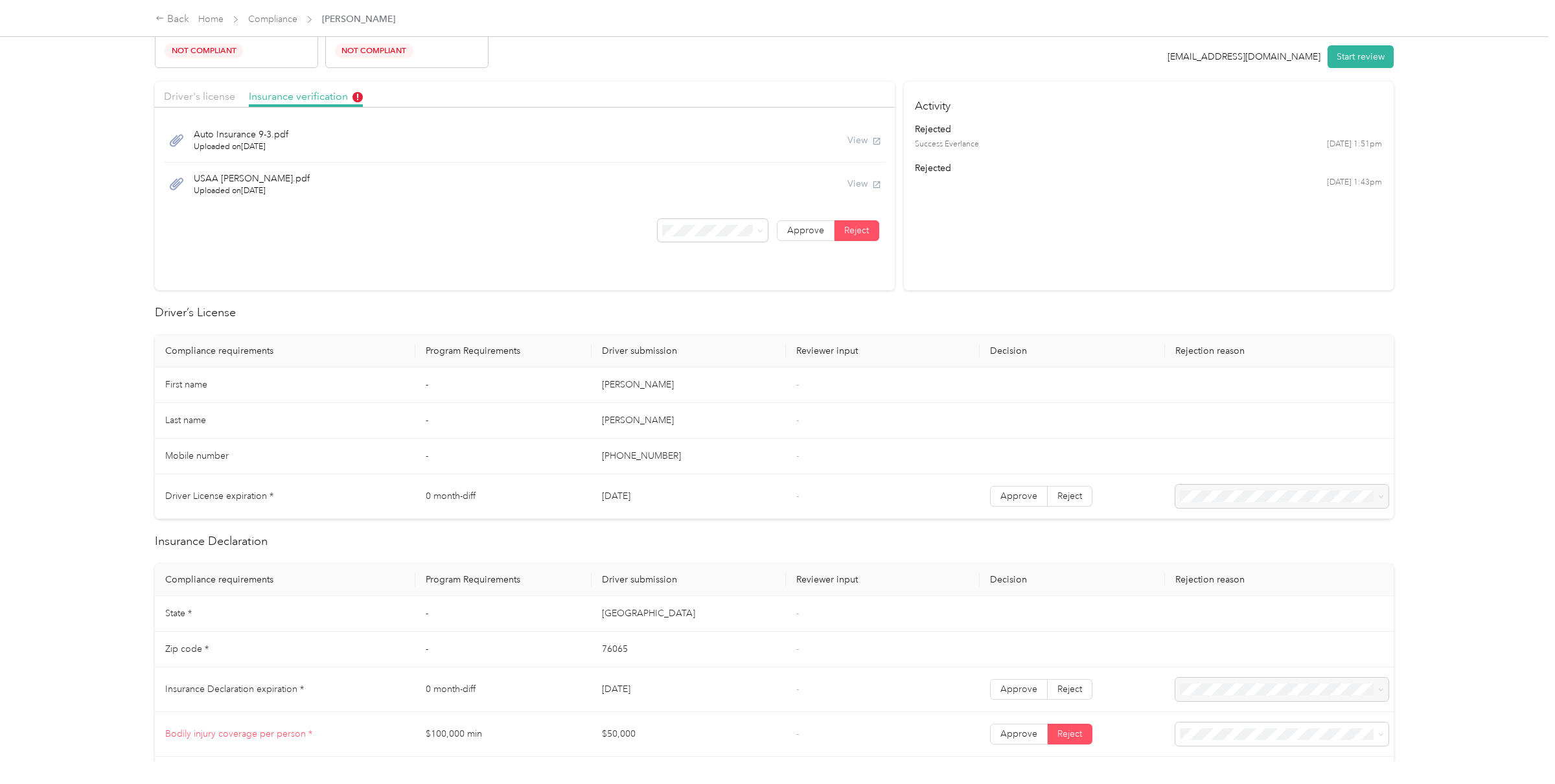
scroll to position [0, 0]
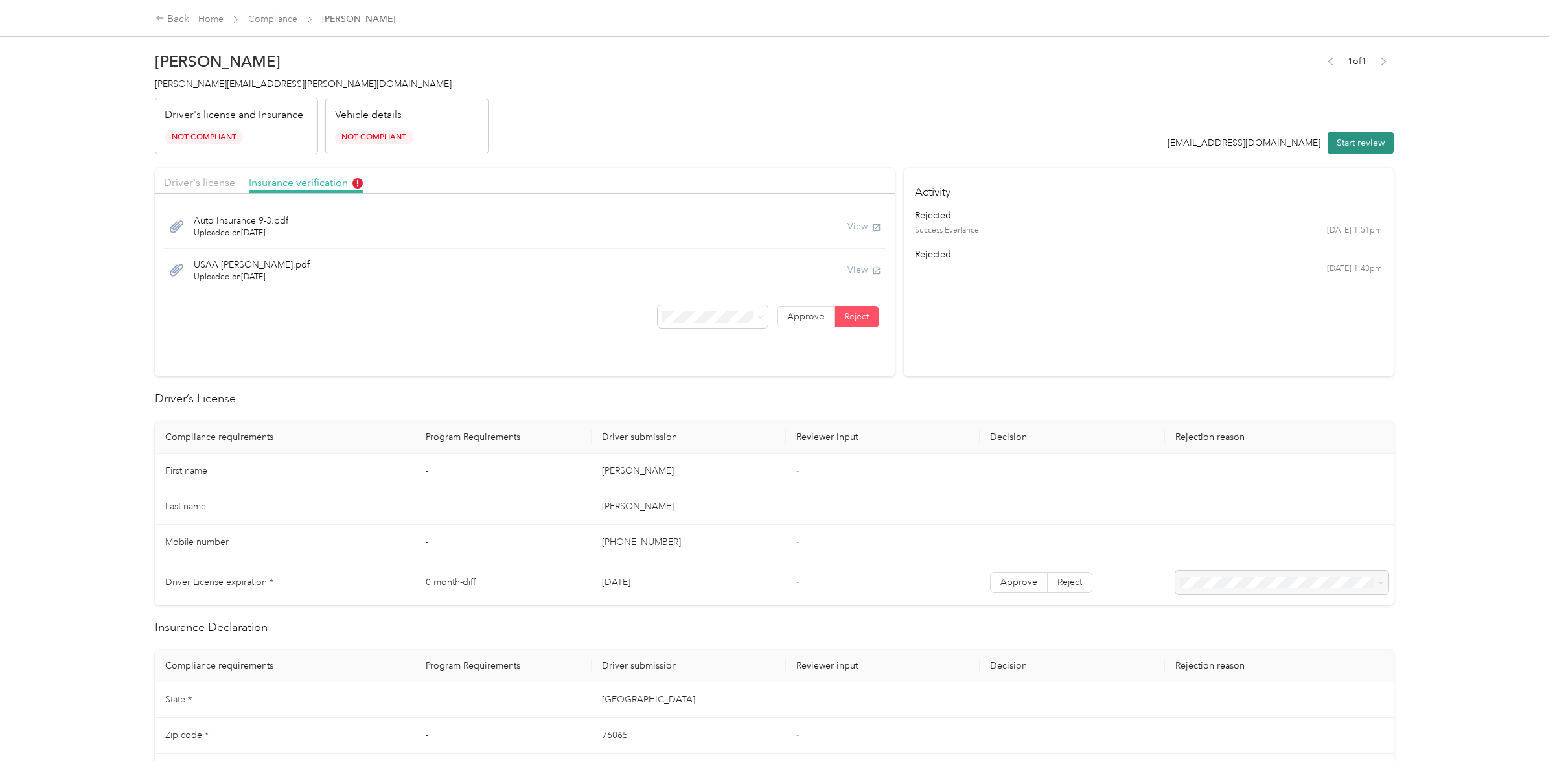
click at [1383, 147] on button "Start review" at bounding box center [1360, 143] width 66 height 23
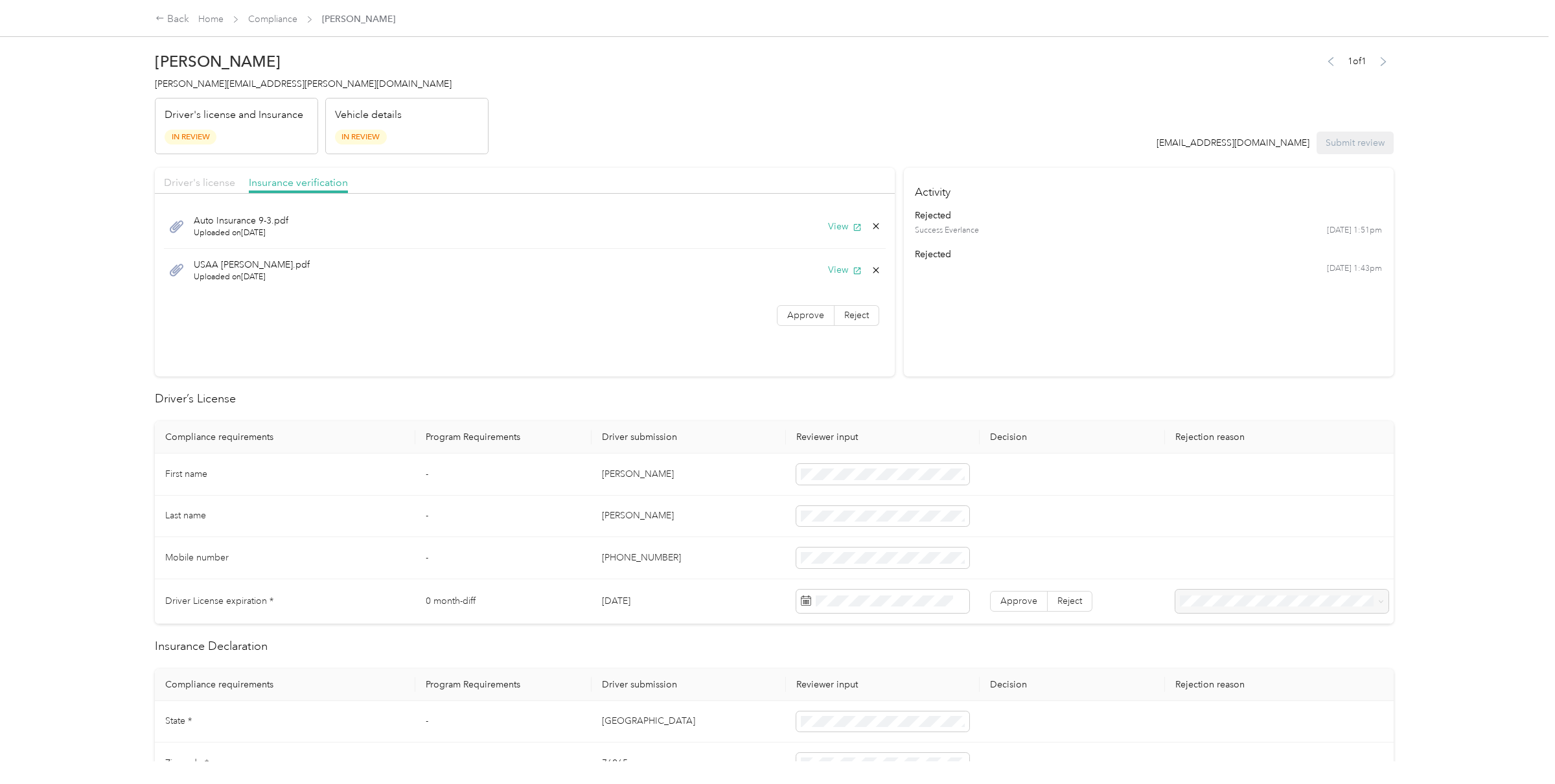
click at [197, 178] on span "Driver's license" at bounding box center [199, 182] width 71 height 12
click at [797, 275] on span "Approve" at bounding box center [805, 272] width 37 height 11
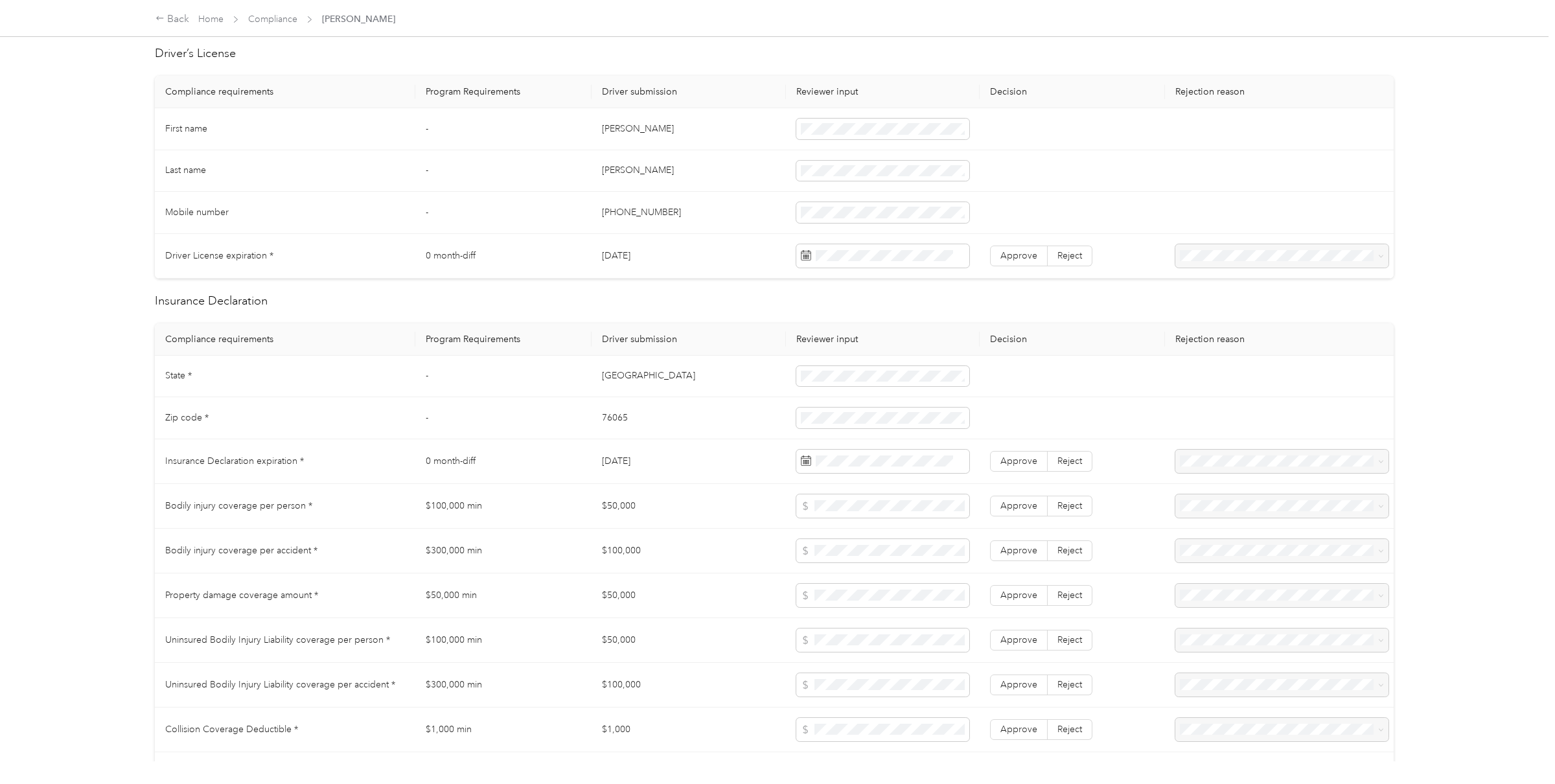
scroll to position [348, 0]
click at [865, 371] on div "1" at bounding box center [861, 373] width 17 height 16
click at [1009, 251] on span "Approve" at bounding box center [1018, 253] width 37 height 11
click at [767, 395] on td "TX" at bounding box center [688, 374] width 194 height 42
click at [818, 405] on td at bounding box center [883, 416] width 194 height 42
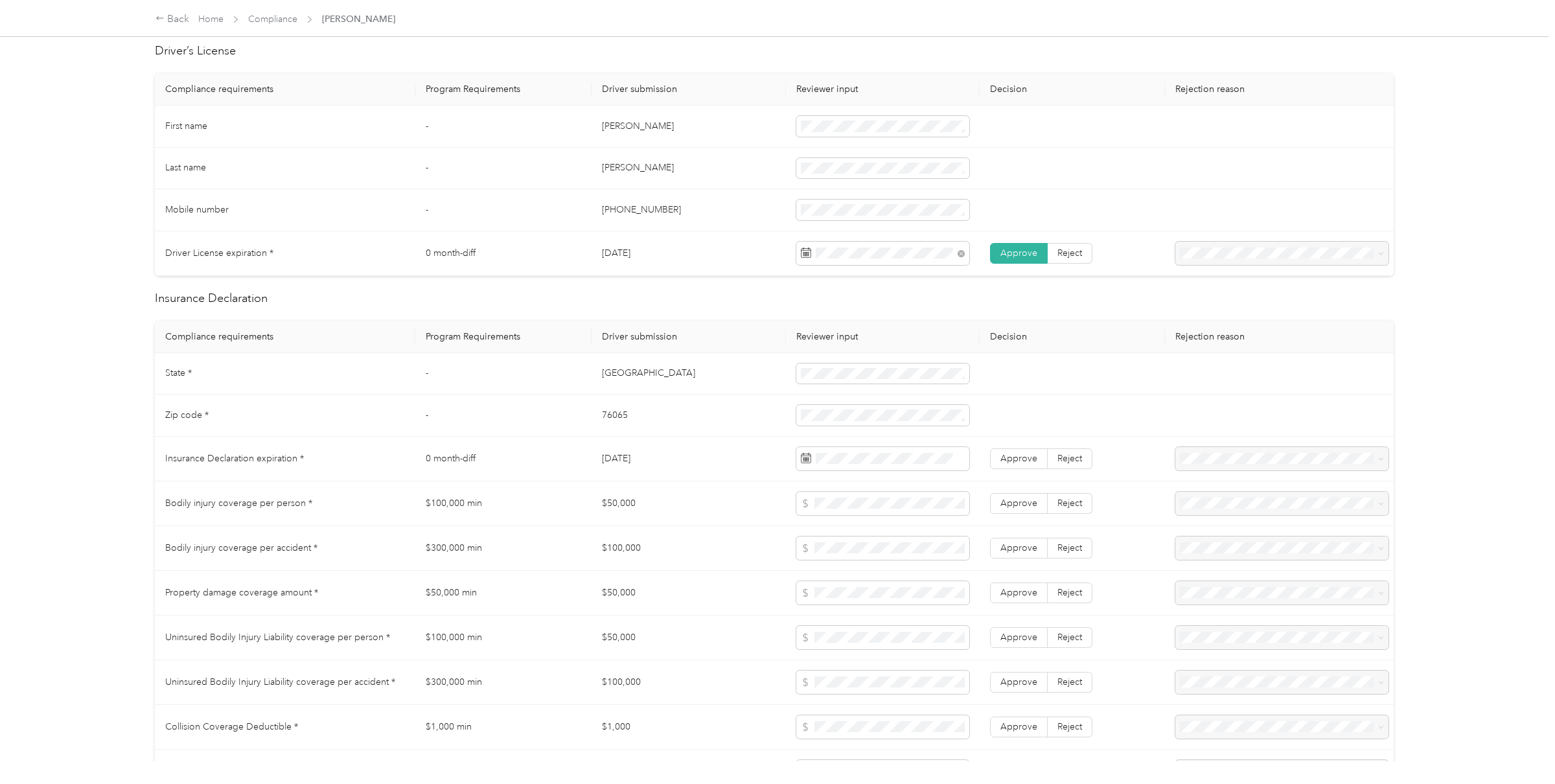
click at [762, 395] on td "TX" at bounding box center [688, 374] width 194 height 42
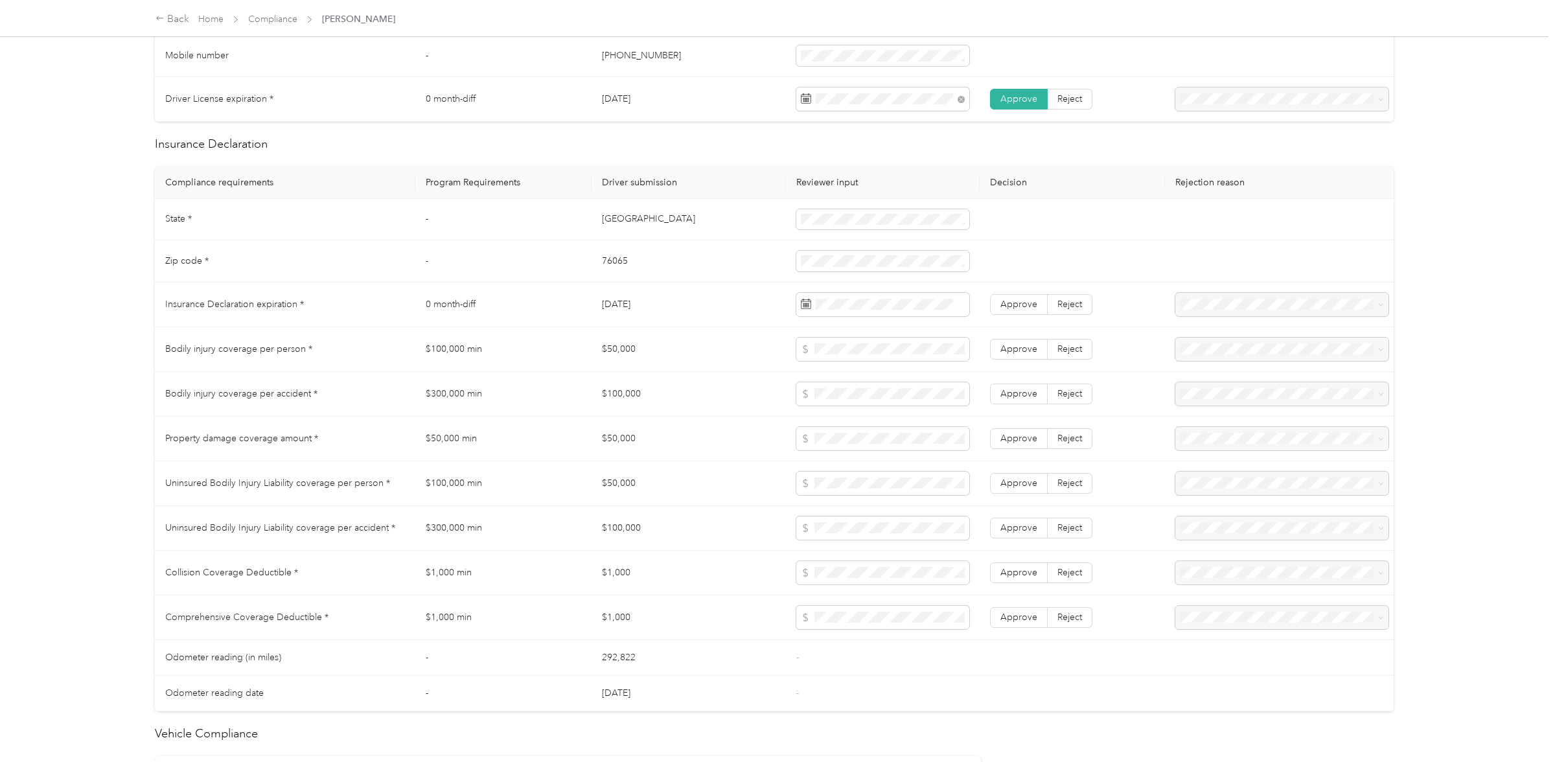
scroll to position [502, 0]
click at [1055, 307] on label "Reject" at bounding box center [1070, 304] width 45 height 21
click at [1209, 332] on span "Insurance expiration missing from uploaded Insurance Policy doc" at bounding box center [1275, 332] width 181 height 25
click at [1018, 352] on span "Approve" at bounding box center [1018, 348] width 37 height 11
click at [1017, 394] on span "Approve" at bounding box center [1018, 393] width 37 height 11
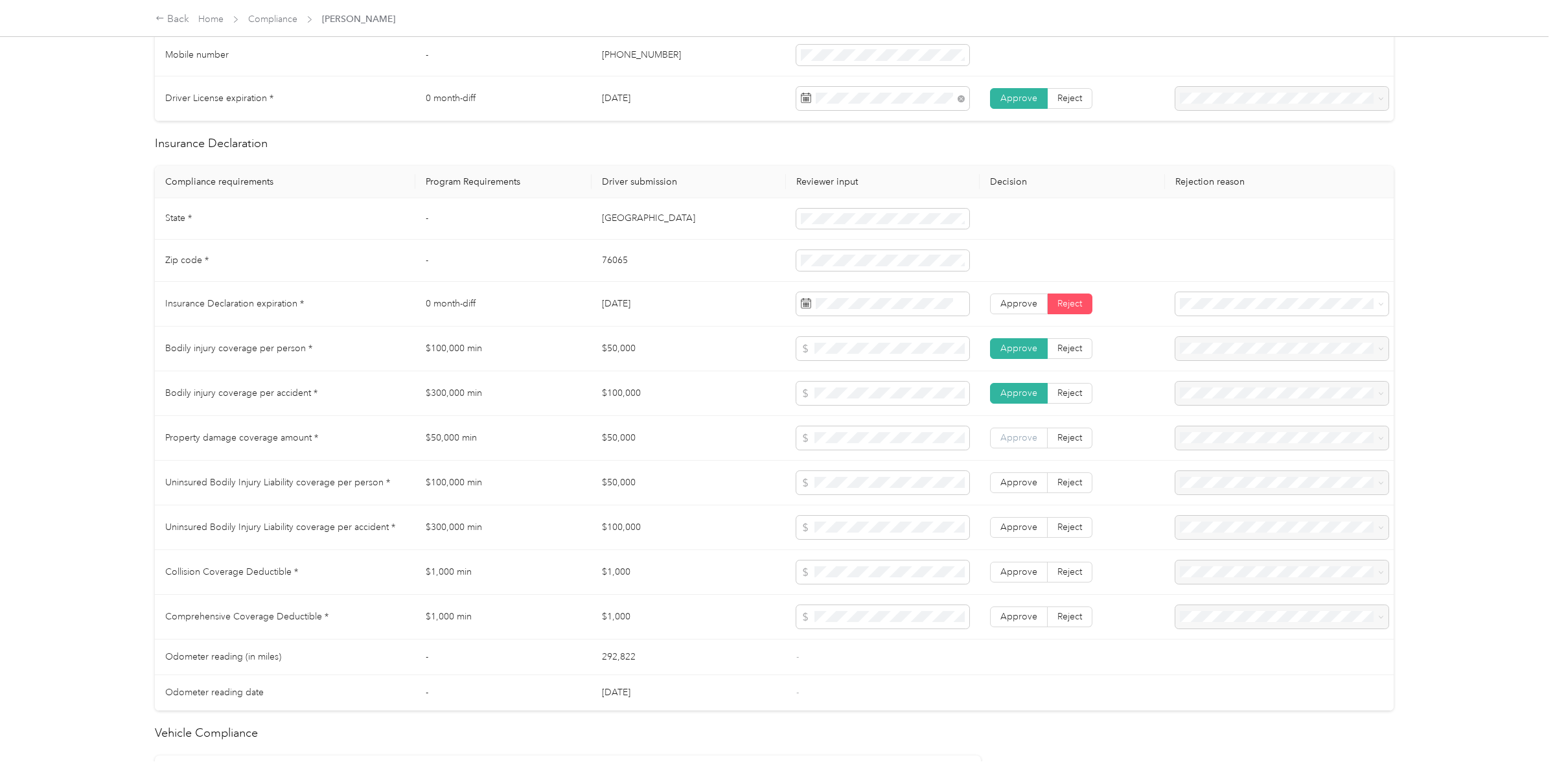
click at [1017, 438] on span "Approve" at bounding box center [1018, 438] width 37 height 11
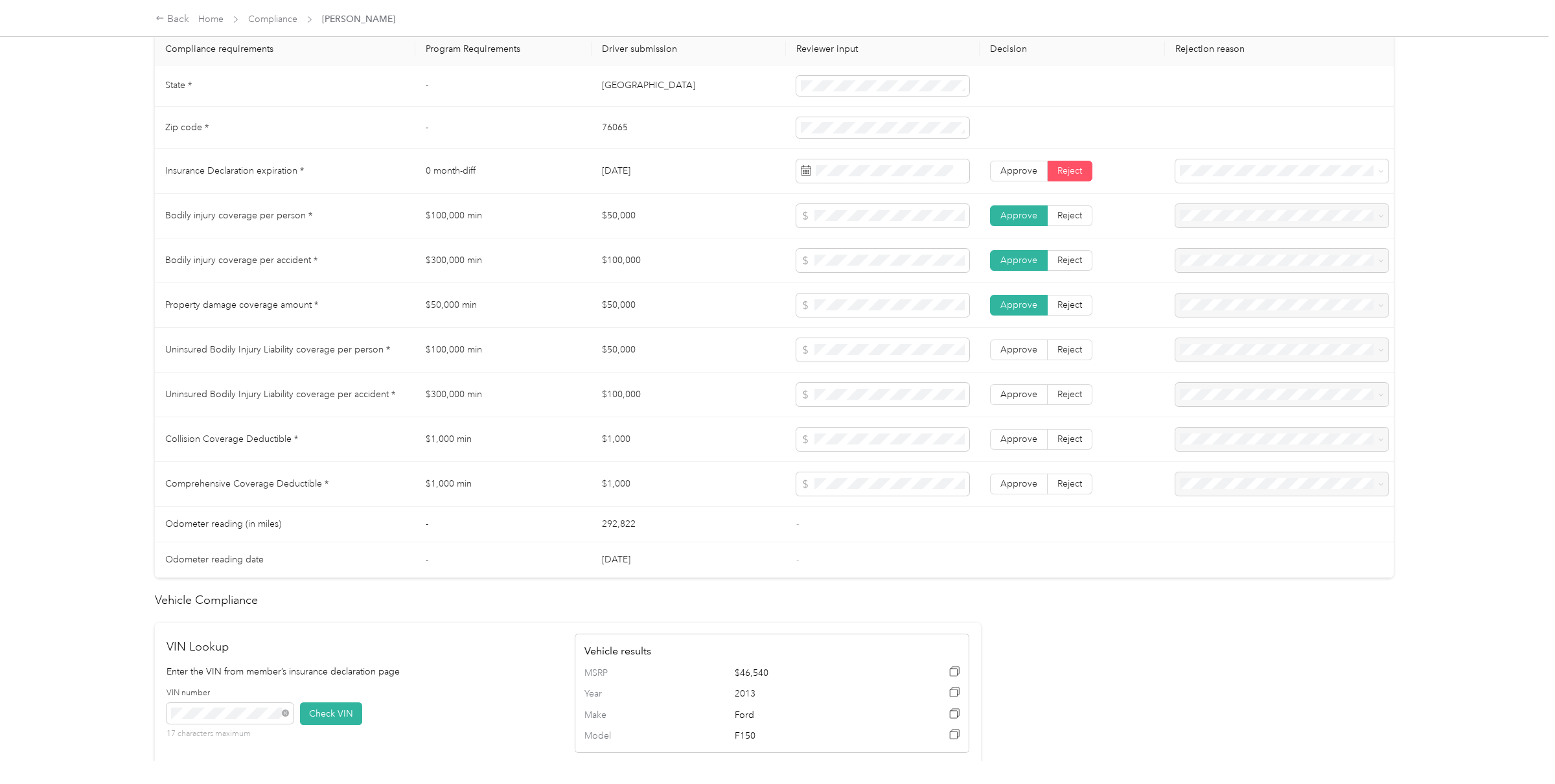
scroll to position [649, 0]
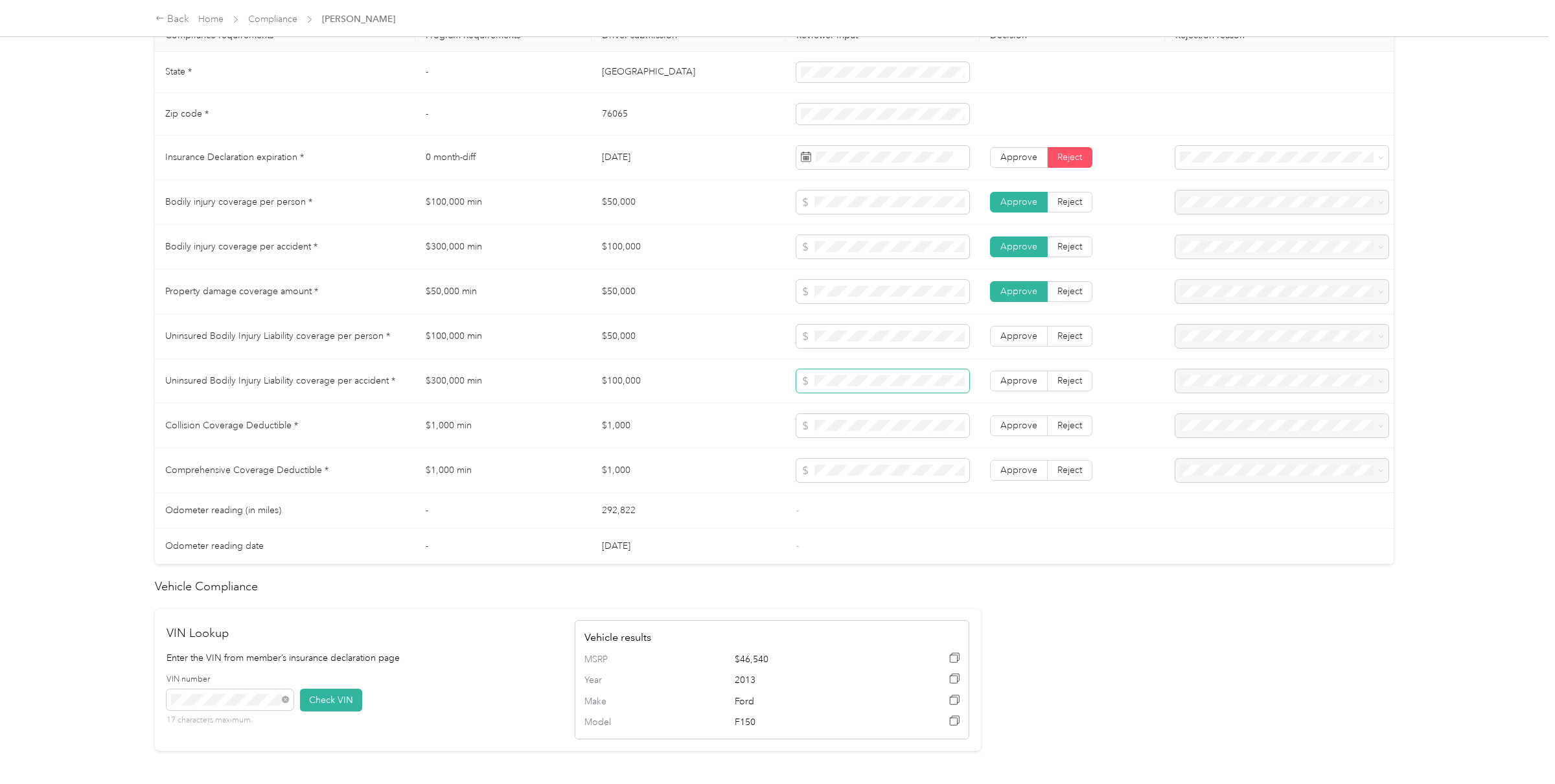
click at [823, 390] on span at bounding box center [883, 381] width 173 height 24
click at [1019, 476] on span "Approve" at bounding box center [1018, 470] width 37 height 11
click at [1022, 425] on span "Approve" at bounding box center [1018, 425] width 37 height 11
click at [1028, 376] on span "Approve" at bounding box center [1018, 381] width 37 height 11
click at [1028, 336] on span "Approve" at bounding box center [1018, 336] width 37 height 11
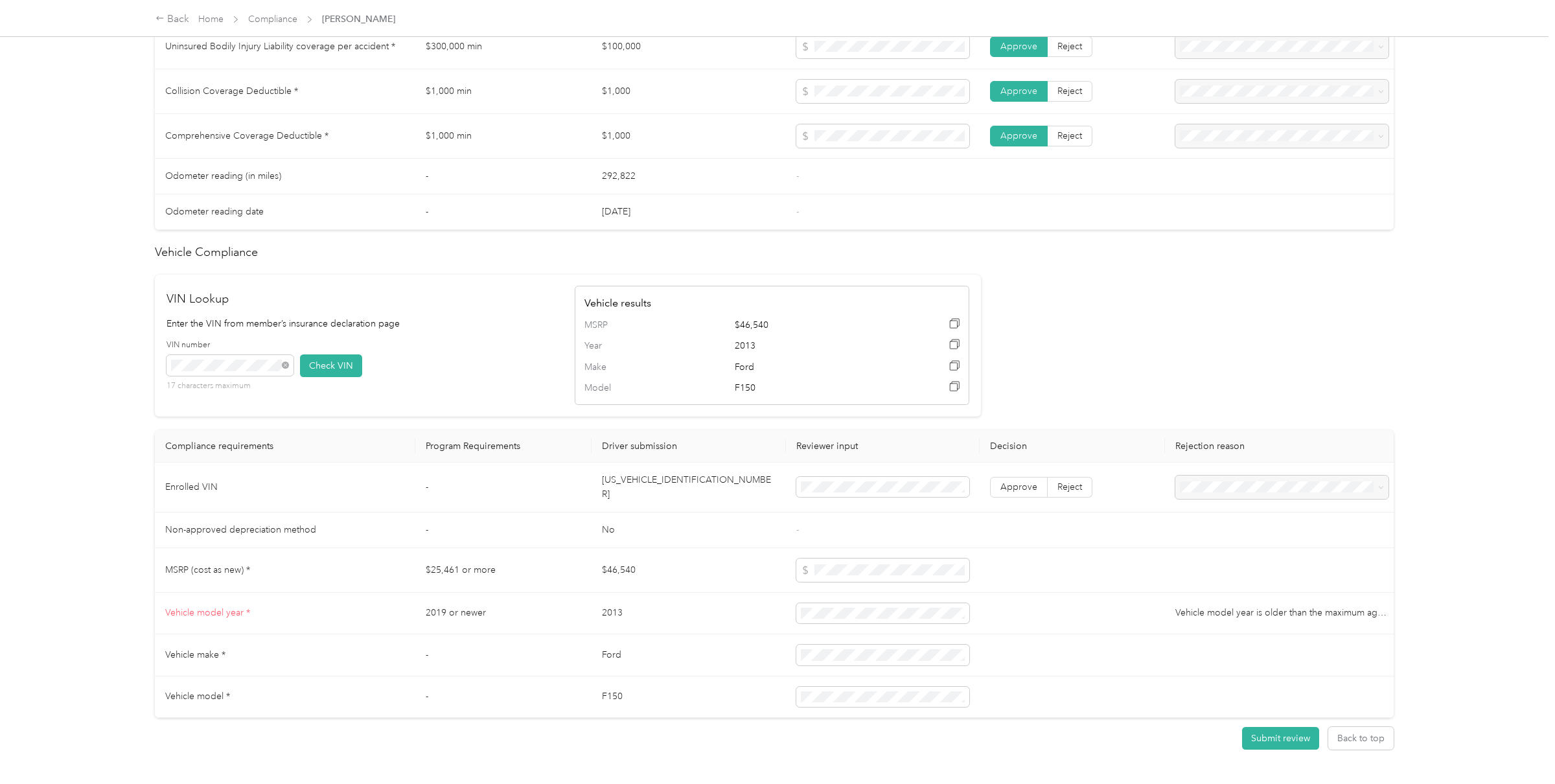
scroll to position [1004, 0]
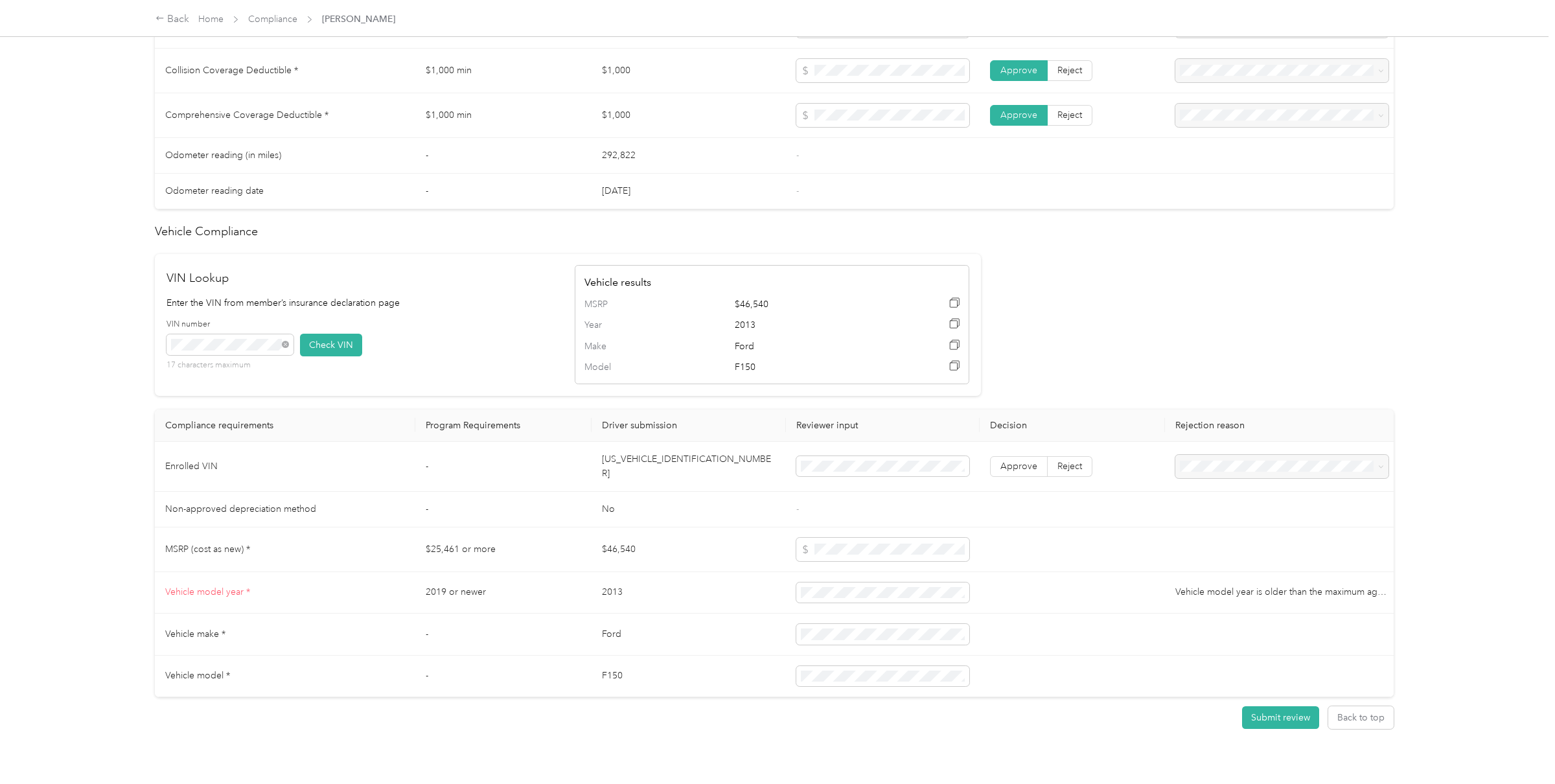
click at [650, 466] on td "1FTFW1CF2DKF18555" at bounding box center [688, 466] width 194 height 49
copy td "1FTFW1CF2DKF18555"
click at [338, 348] on button "Check VIN" at bounding box center [330, 345] width 62 height 23
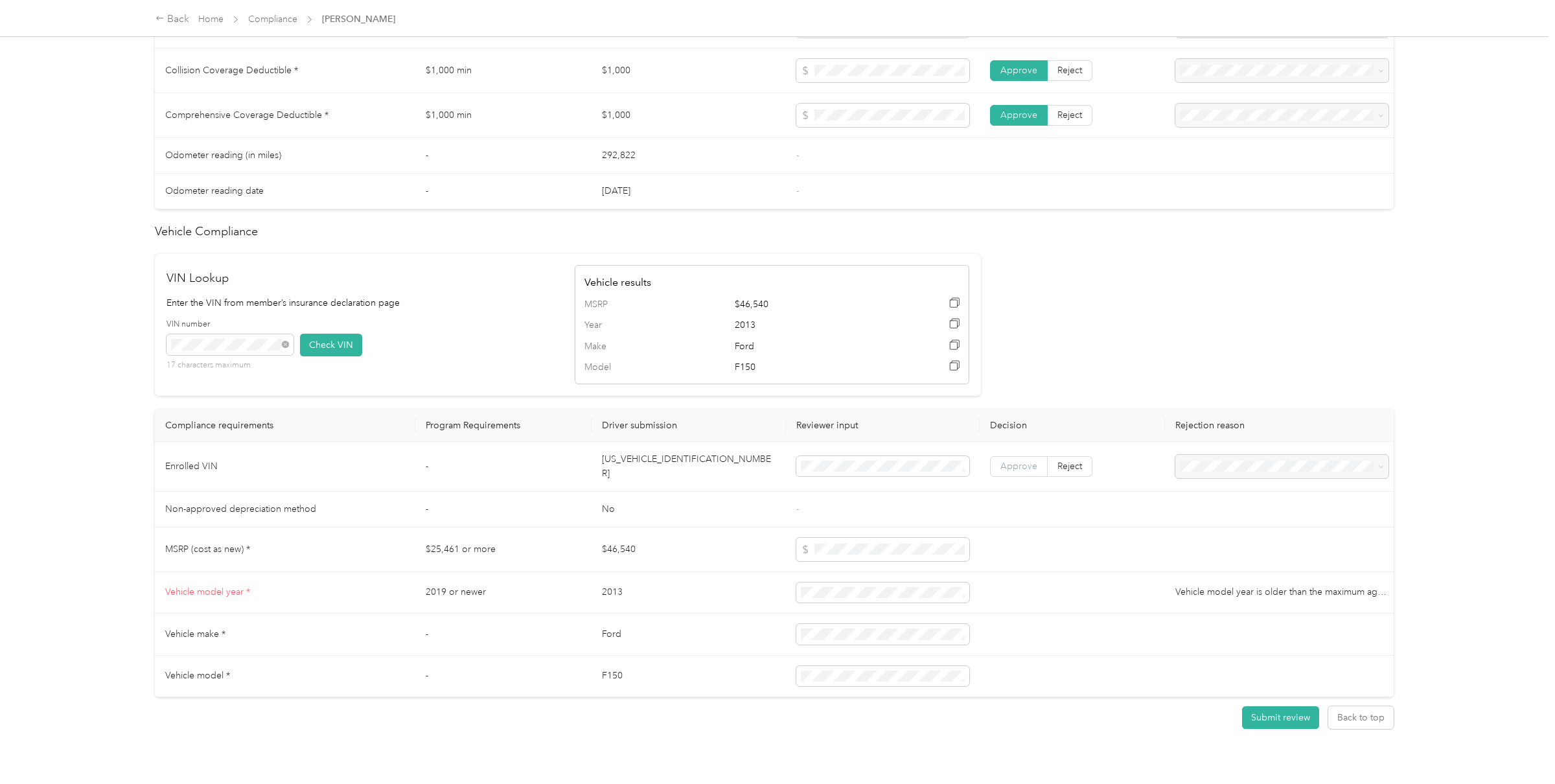
click at [1009, 460] on label "Approve" at bounding box center [1018, 466] width 58 height 21
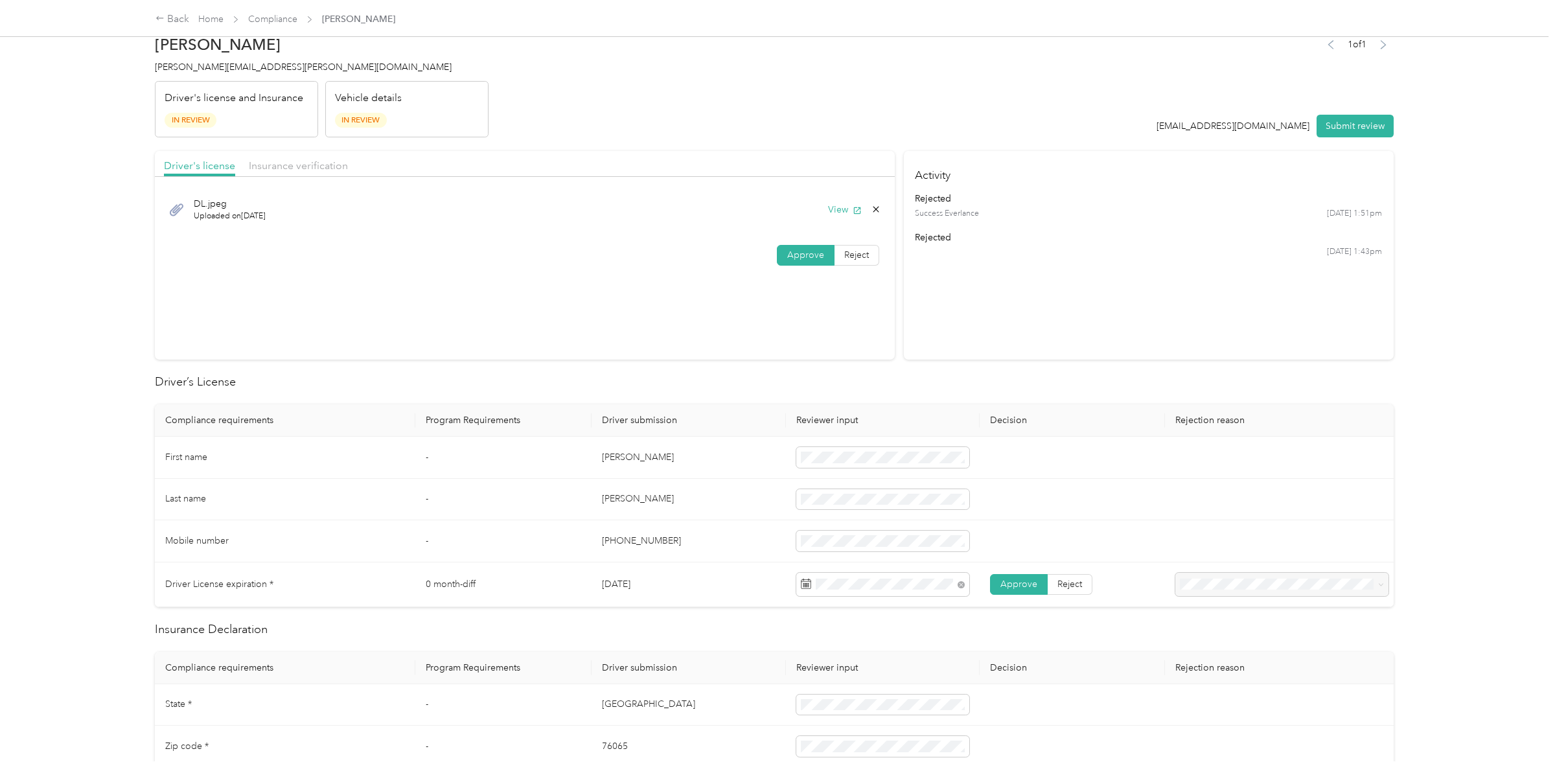
scroll to position [0, 0]
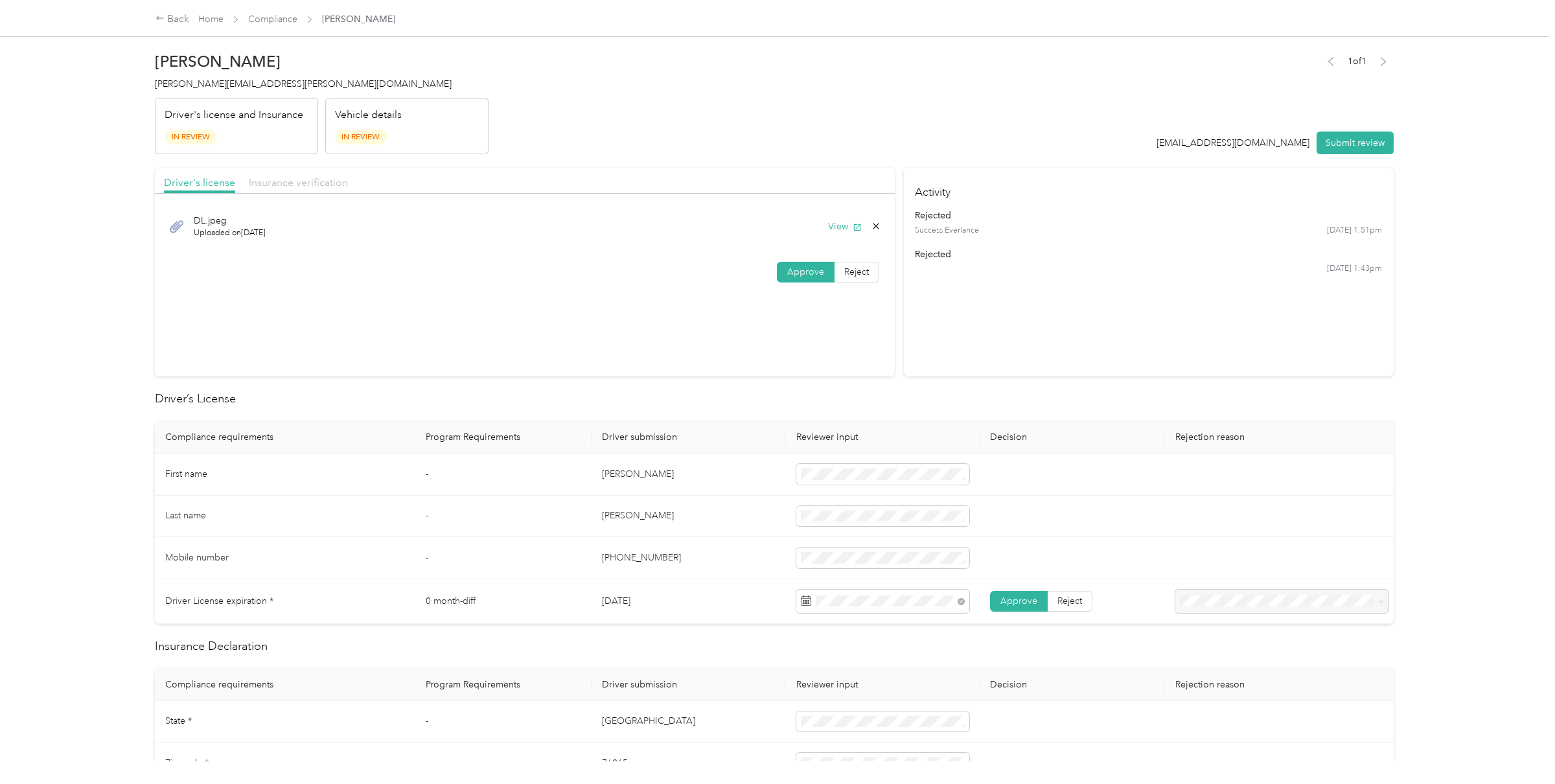
click at [334, 182] on span "Insurance verification" at bounding box center [298, 182] width 99 height 12
click at [861, 320] on span "Reject" at bounding box center [856, 315] width 25 height 11
click at [730, 393] on span "Incorrect insurance document upload" at bounding box center [709, 398] width 78 height 25
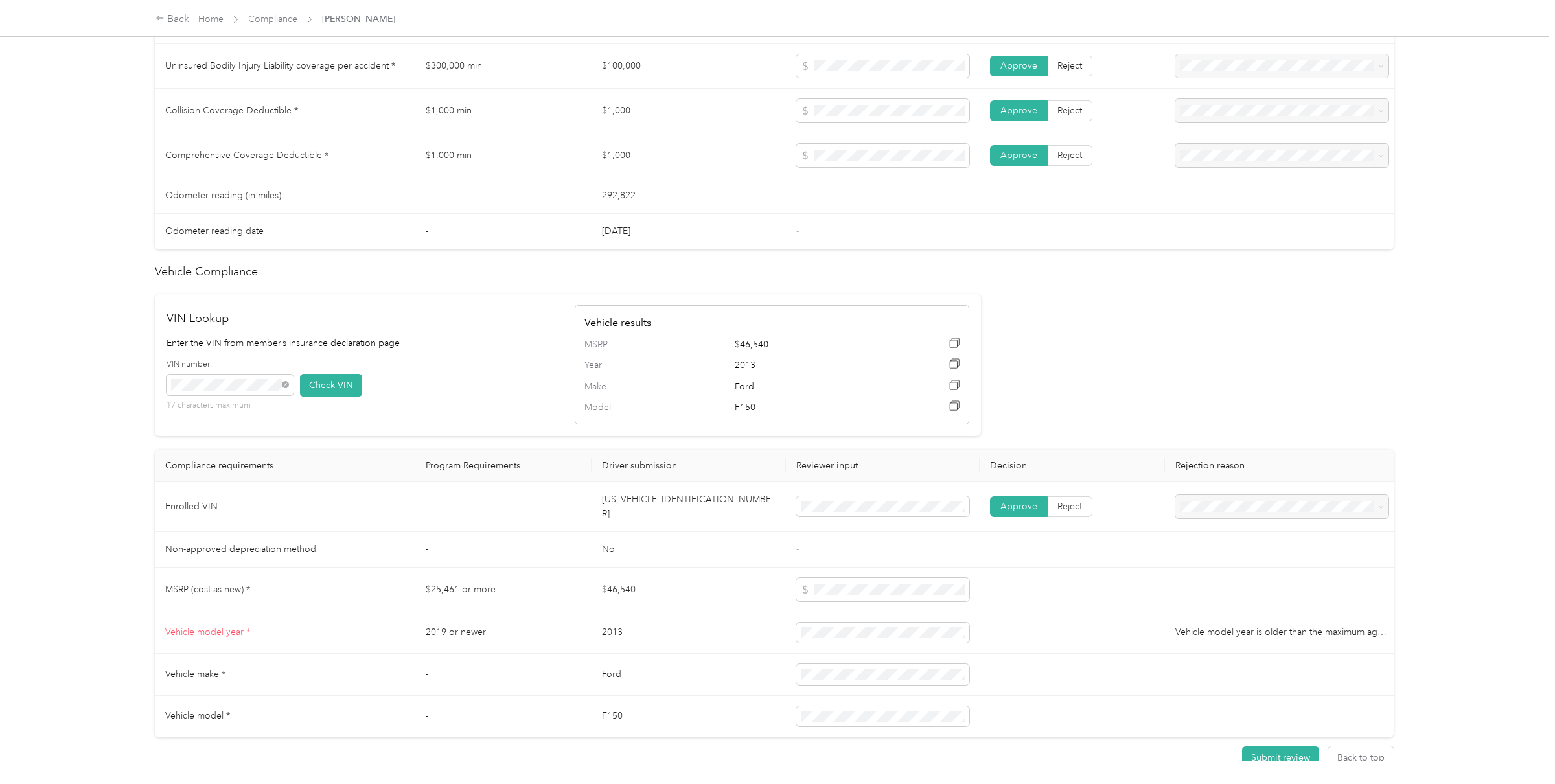
scroll to position [1034, 0]
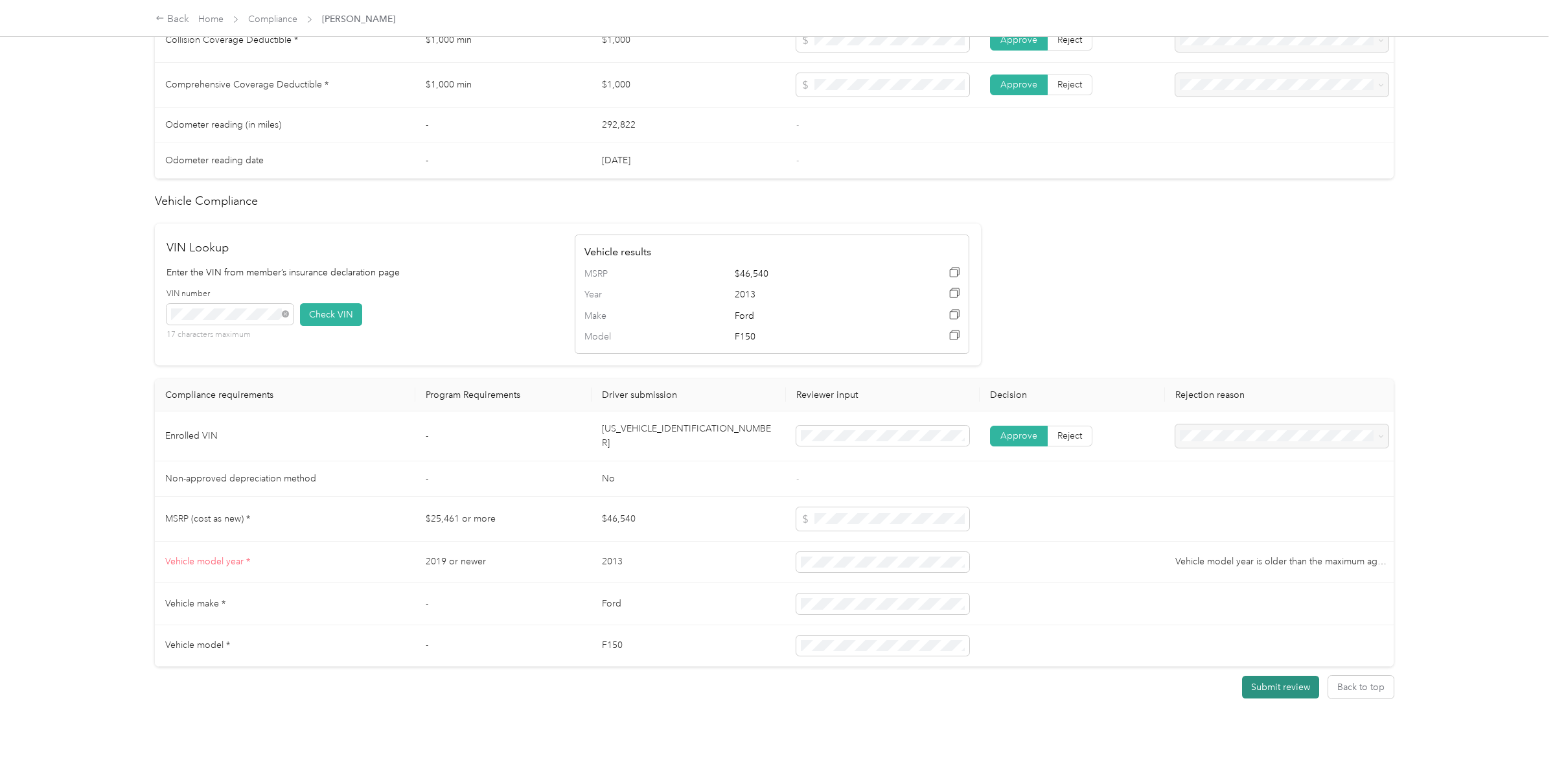
click at [1291, 683] on button "Submit review" at bounding box center [1280, 687] width 77 height 23
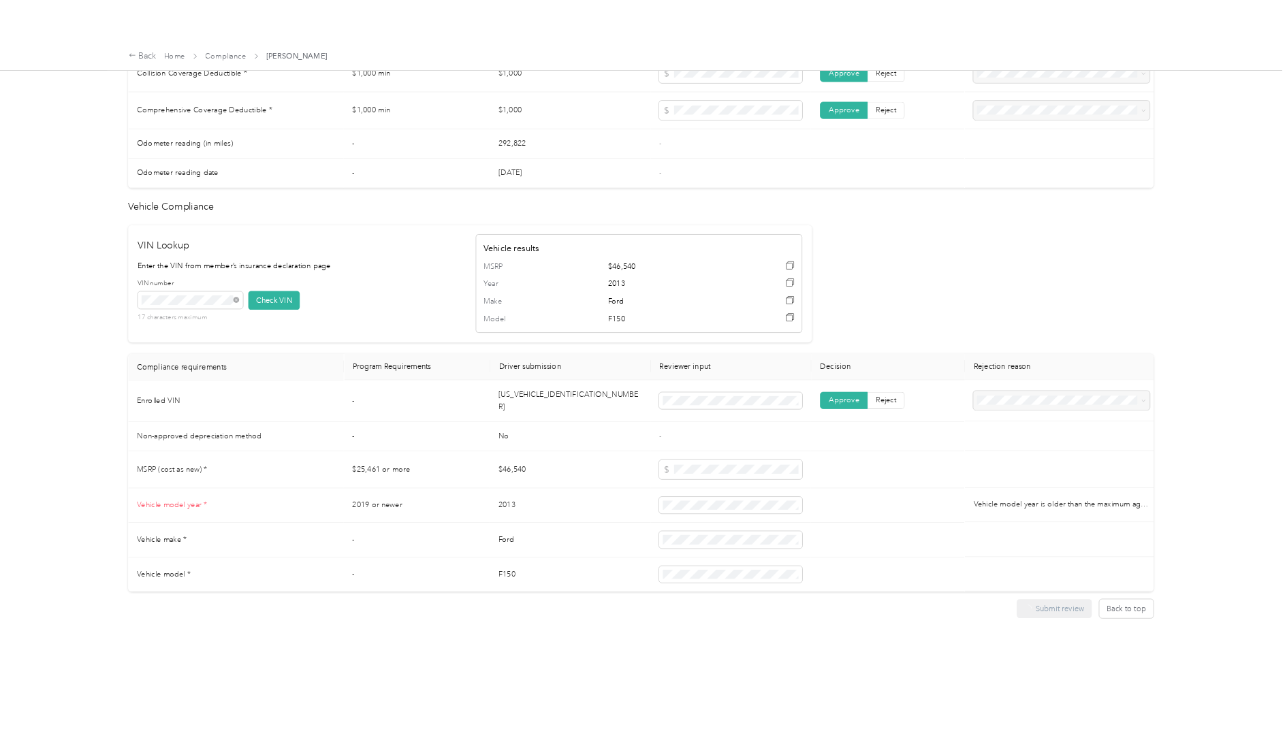
scroll to position [1026, 0]
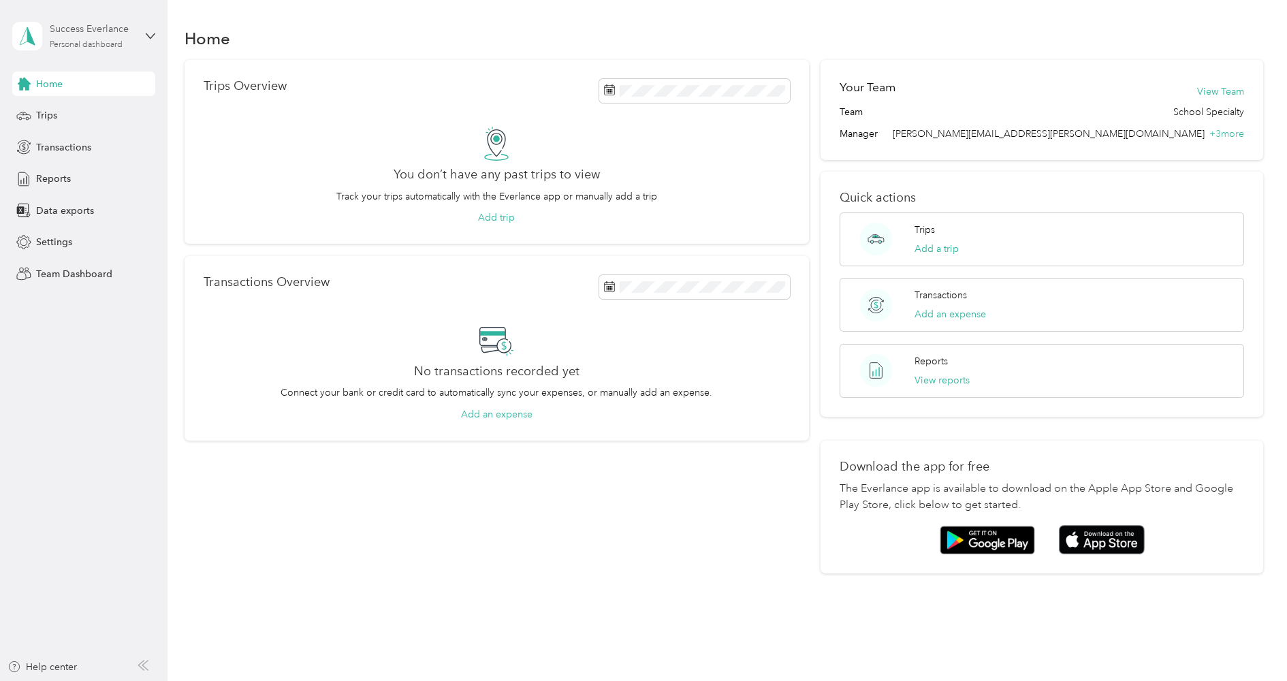
click at [115, 31] on div "Success Everlance" at bounding box center [92, 29] width 85 height 14
click at [91, 166] on div "Log out" at bounding box center [156, 174] width 268 height 24
